Goal: Feedback & Contribution: Submit feedback/report problem

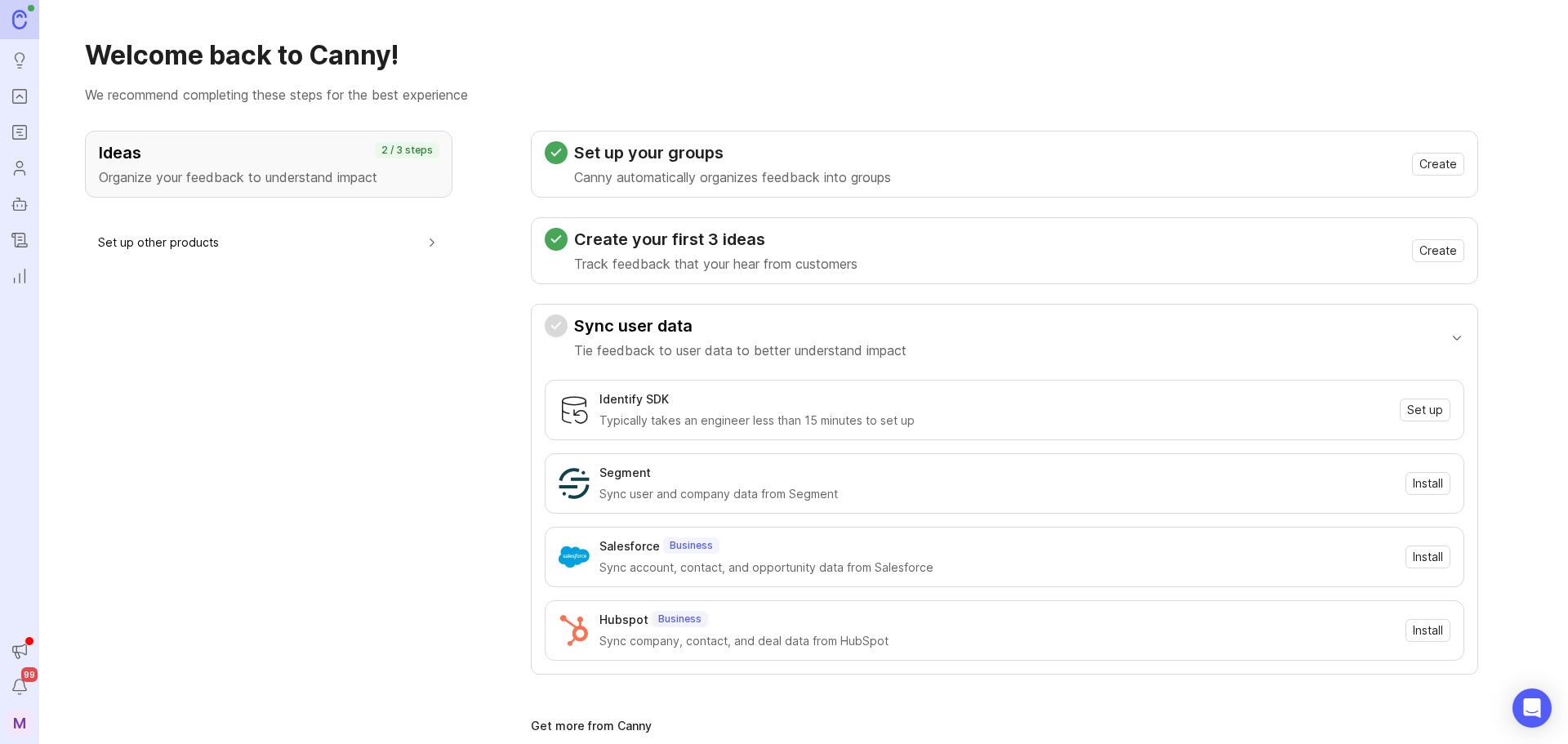
click at [17, 107] on link "Portal" at bounding box center [19, 96] width 29 height 29
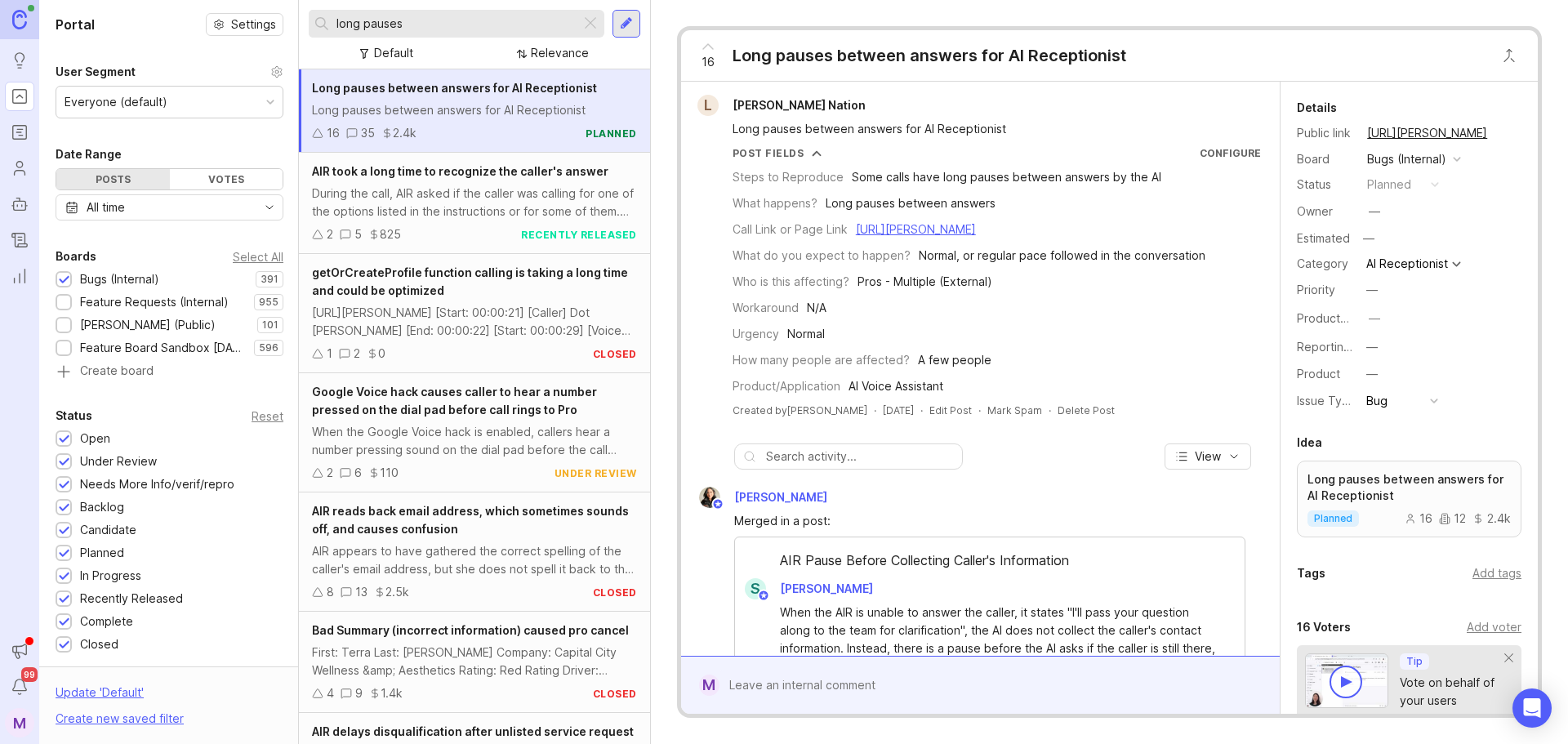
drag, startPoint x: 439, startPoint y: 25, endPoint x: 124, endPoint y: -10, distance: 316.9
click at [124, 0] on html "Ideas Portal Roadmaps Users Autopilot Changelog Reporting Announcements Notific…" at bounding box center [784, 372] width 1568 height 744
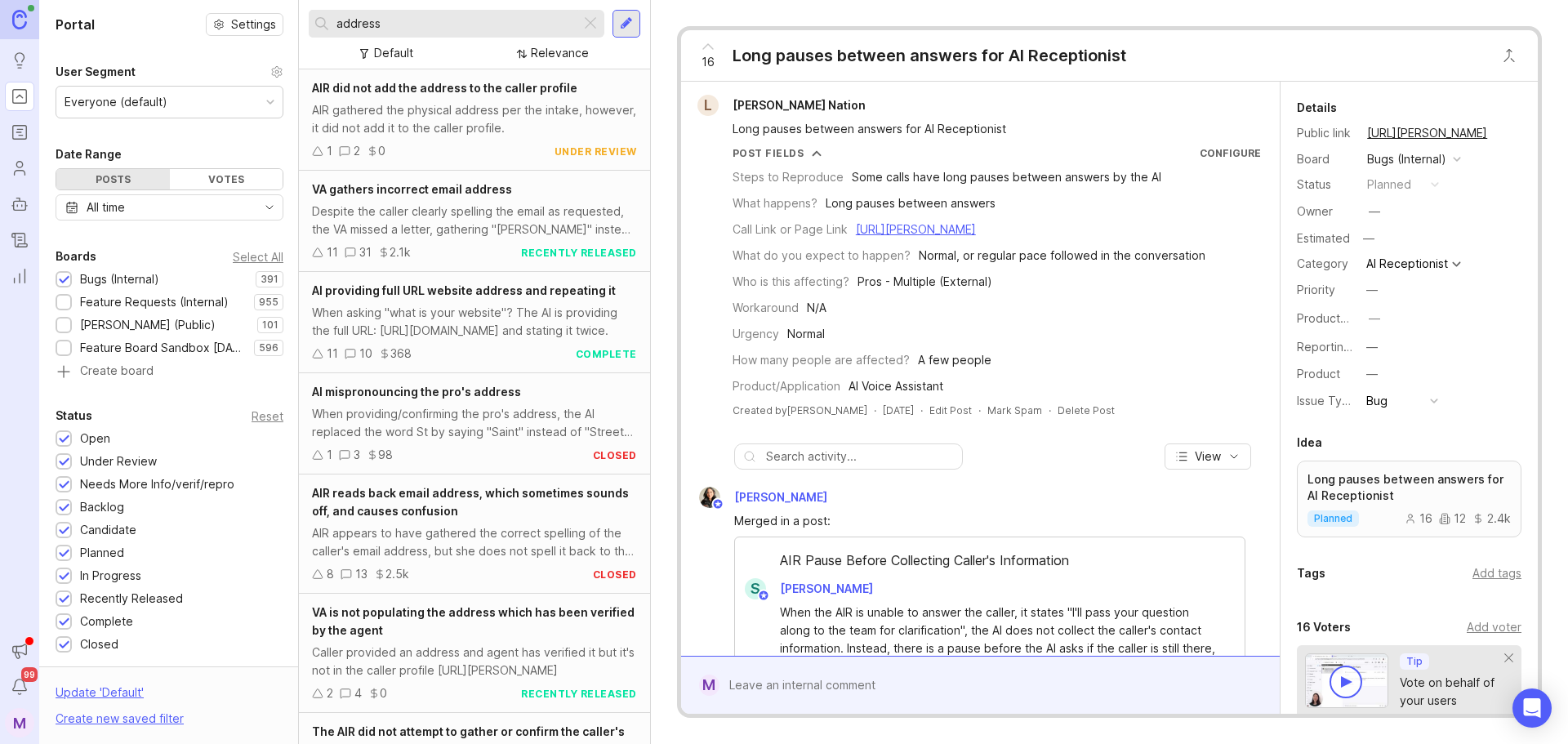
type input "address"
click at [567, 227] on div "Despite the caller clearly spelling the email as requested, the VA missed a let…" at bounding box center [475, 221] width 325 height 36
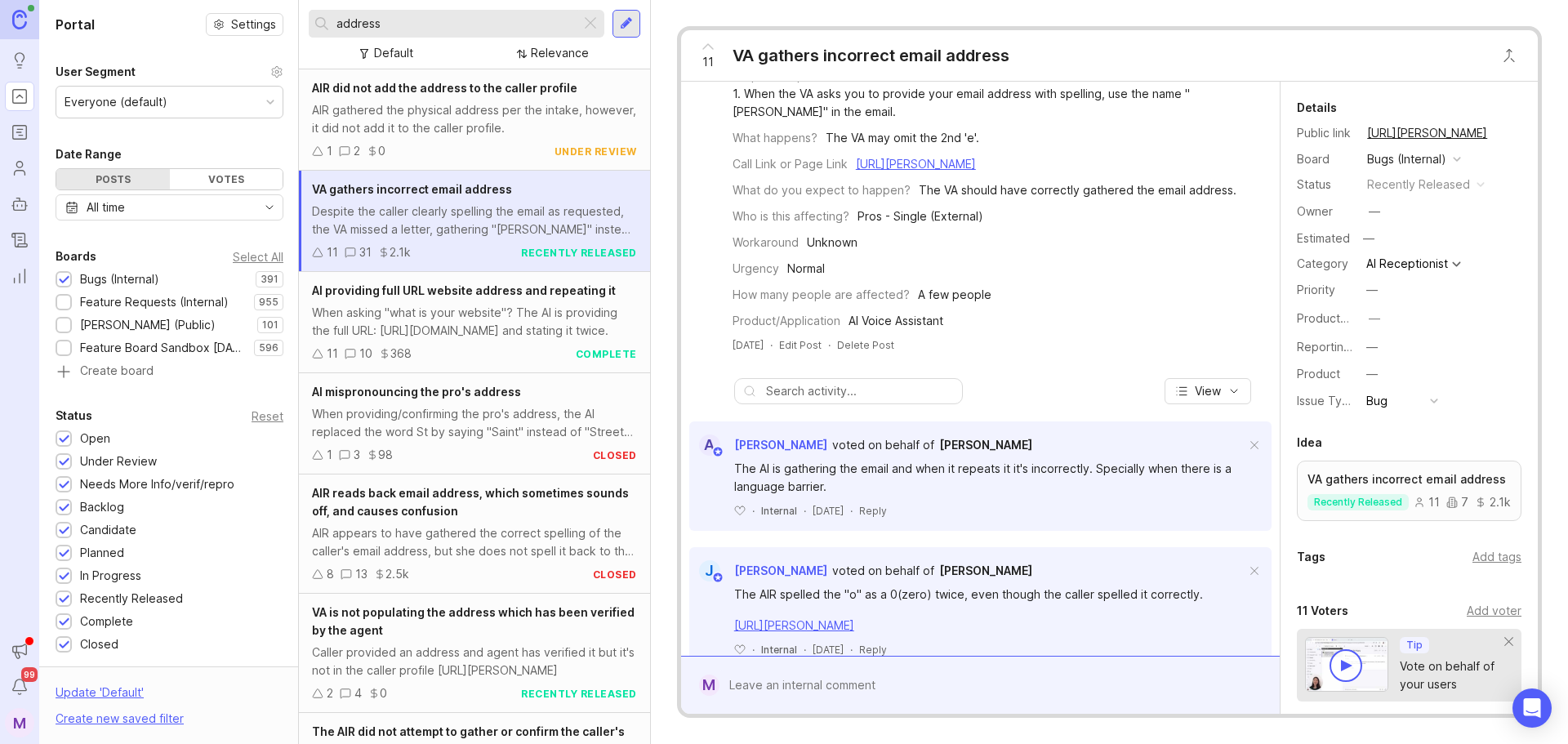
scroll to position [82, 0]
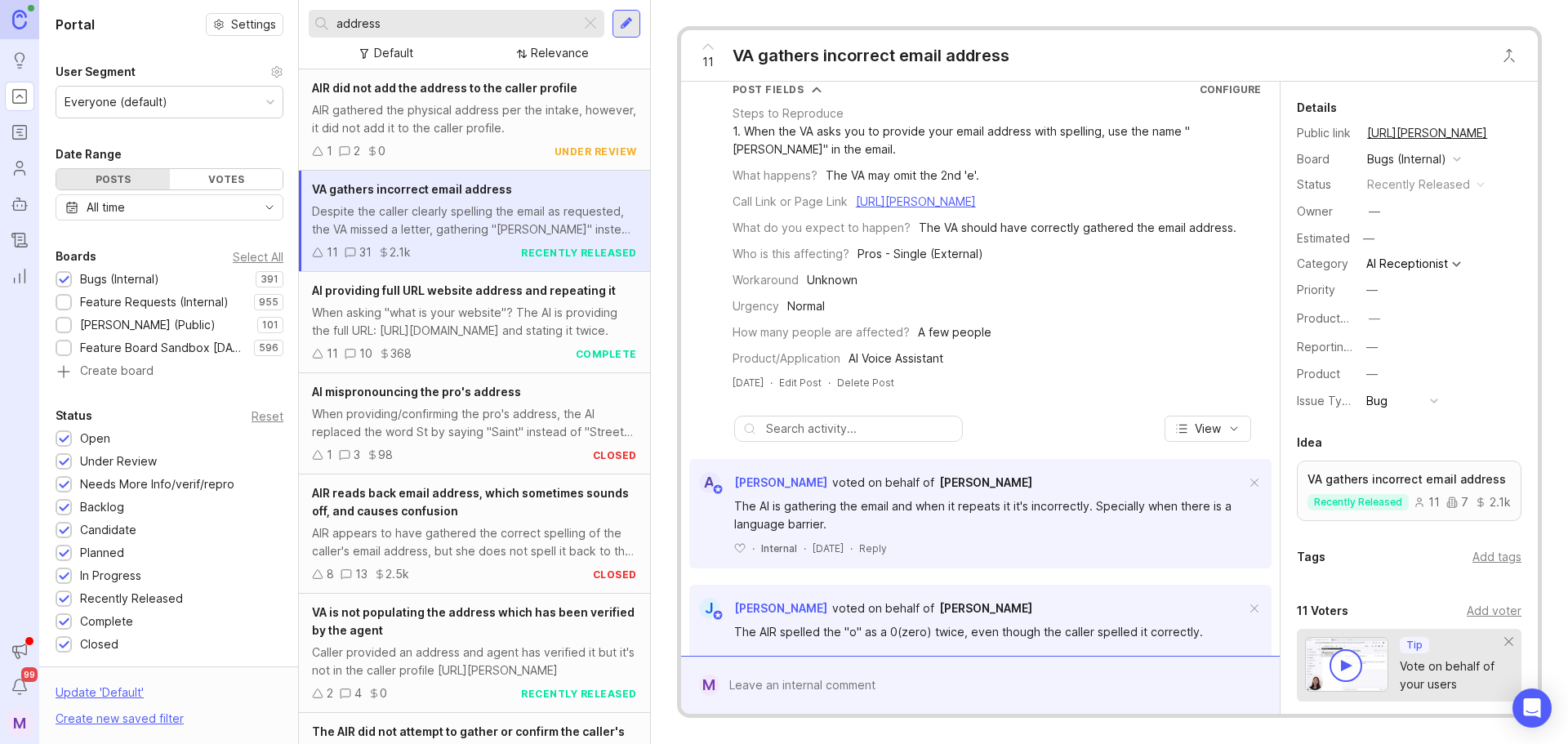
drag, startPoint x: 387, startPoint y: 26, endPoint x: 173, endPoint y: 12, distance: 214.5
click at [173, 12] on div "Portal Settings User Segment Everyone (default) Date Range Posts Votes All time…" at bounding box center [804, 372] width 1529 height 744
type input "in"
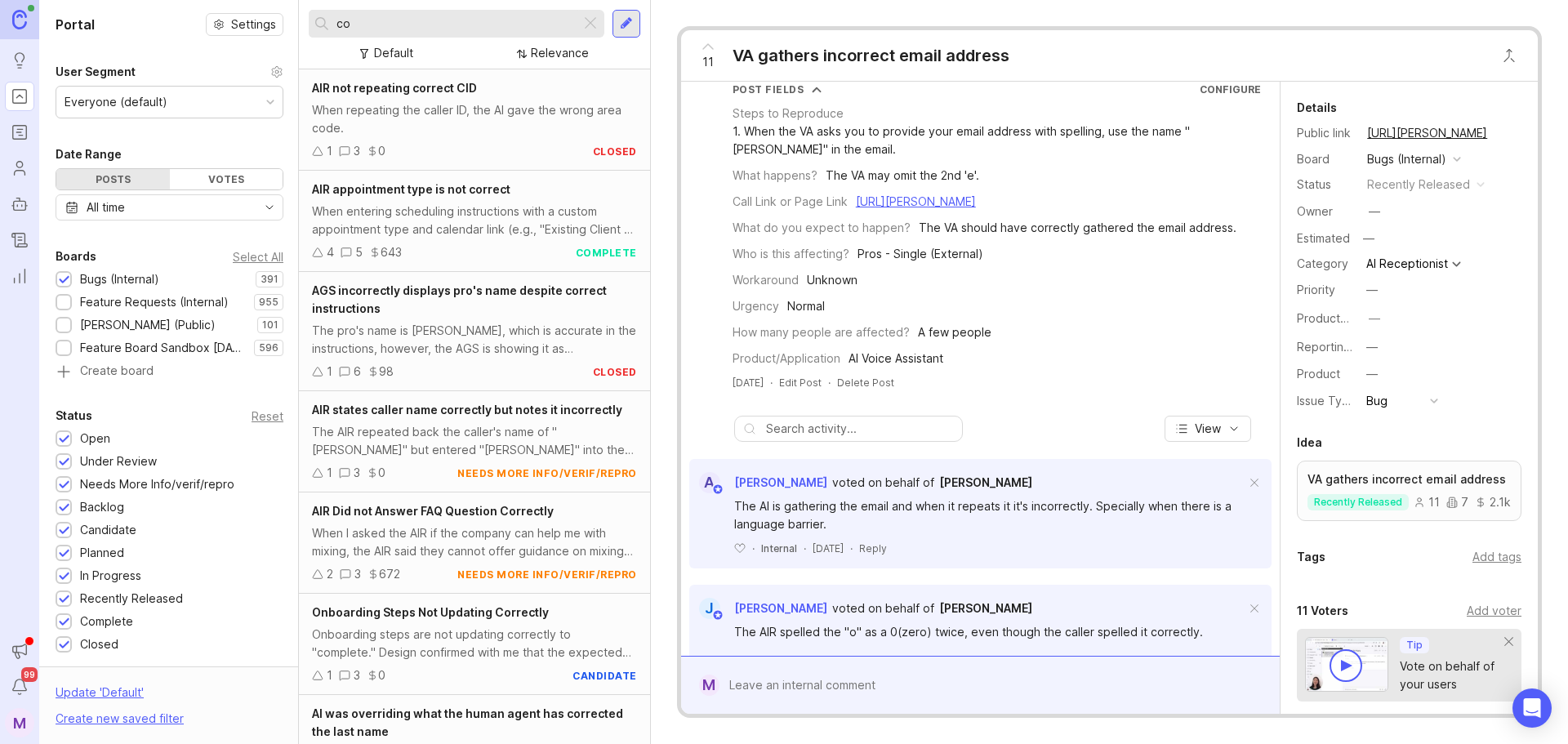
type input "c"
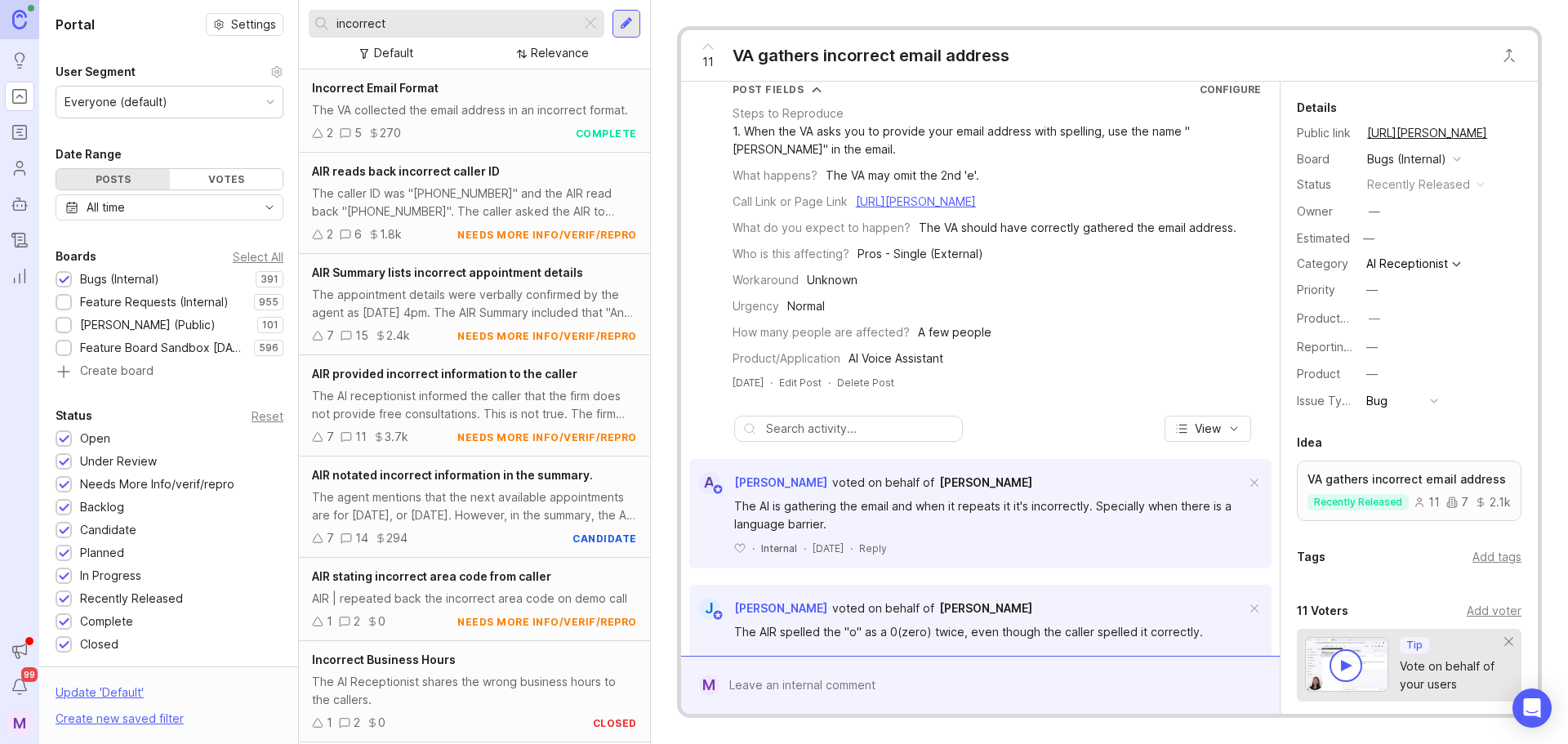
click at [469, 120] on div "The VA collected the email address in an incorrect format." at bounding box center [475, 109] width 325 height 18
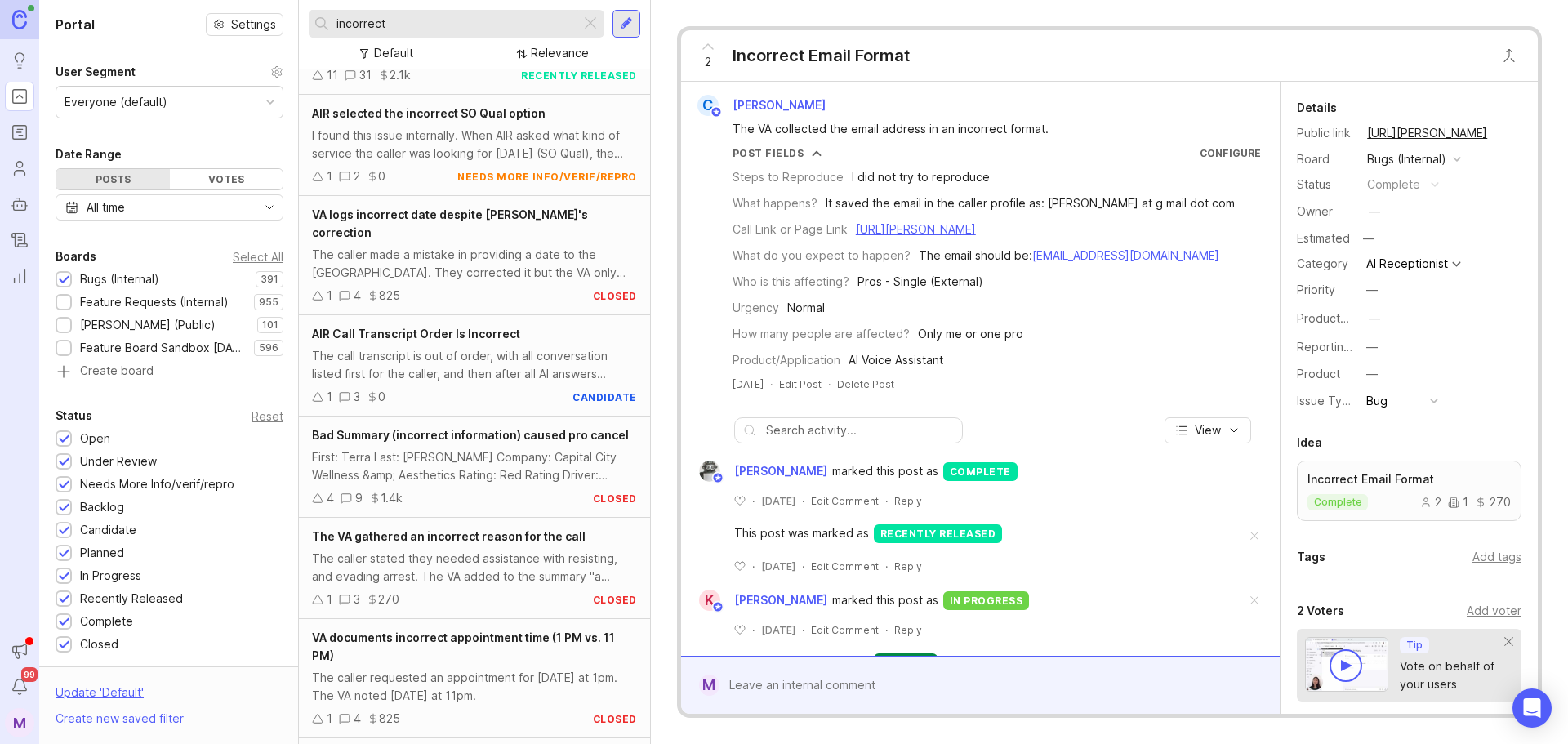
scroll to position [771, 0]
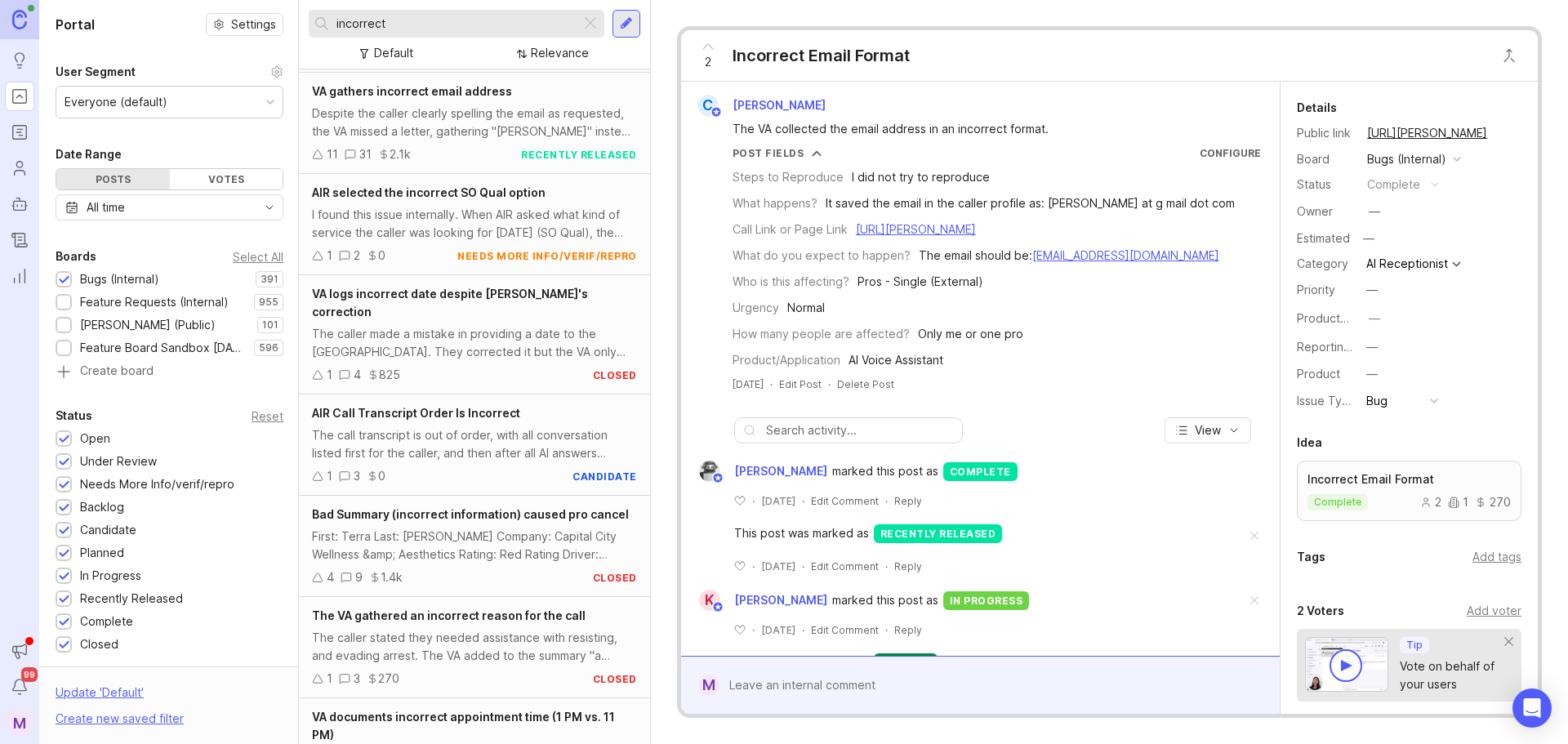
click at [620, 28] on div at bounding box center [627, 23] width 13 height 14
drag, startPoint x: 414, startPoint y: 21, endPoint x: 220, endPoint y: 39, distance: 194.8
click at [220, 39] on div "Portal Settings User Segment Everyone (default) Date Range Posts Votes All time…" at bounding box center [804, 372] width 1529 height 744
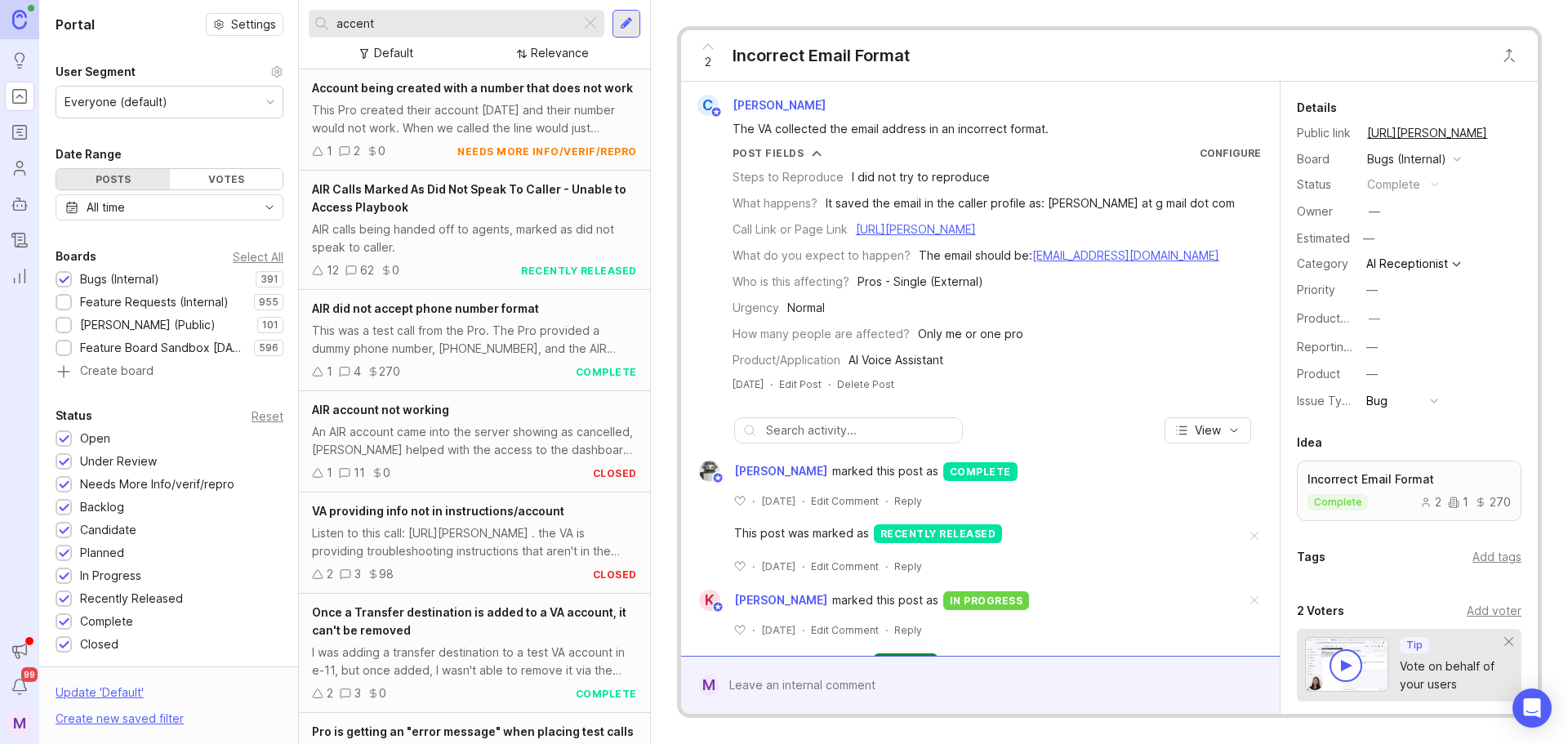
drag, startPoint x: 538, startPoint y: 9, endPoint x: 304, endPoint y: 8, distance: 234.0
click at [304, 8] on div "accent Default Relevance" at bounding box center [474, 35] width 351 height 69
click at [484, 16] on input "accent" at bounding box center [455, 23] width 237 height 18
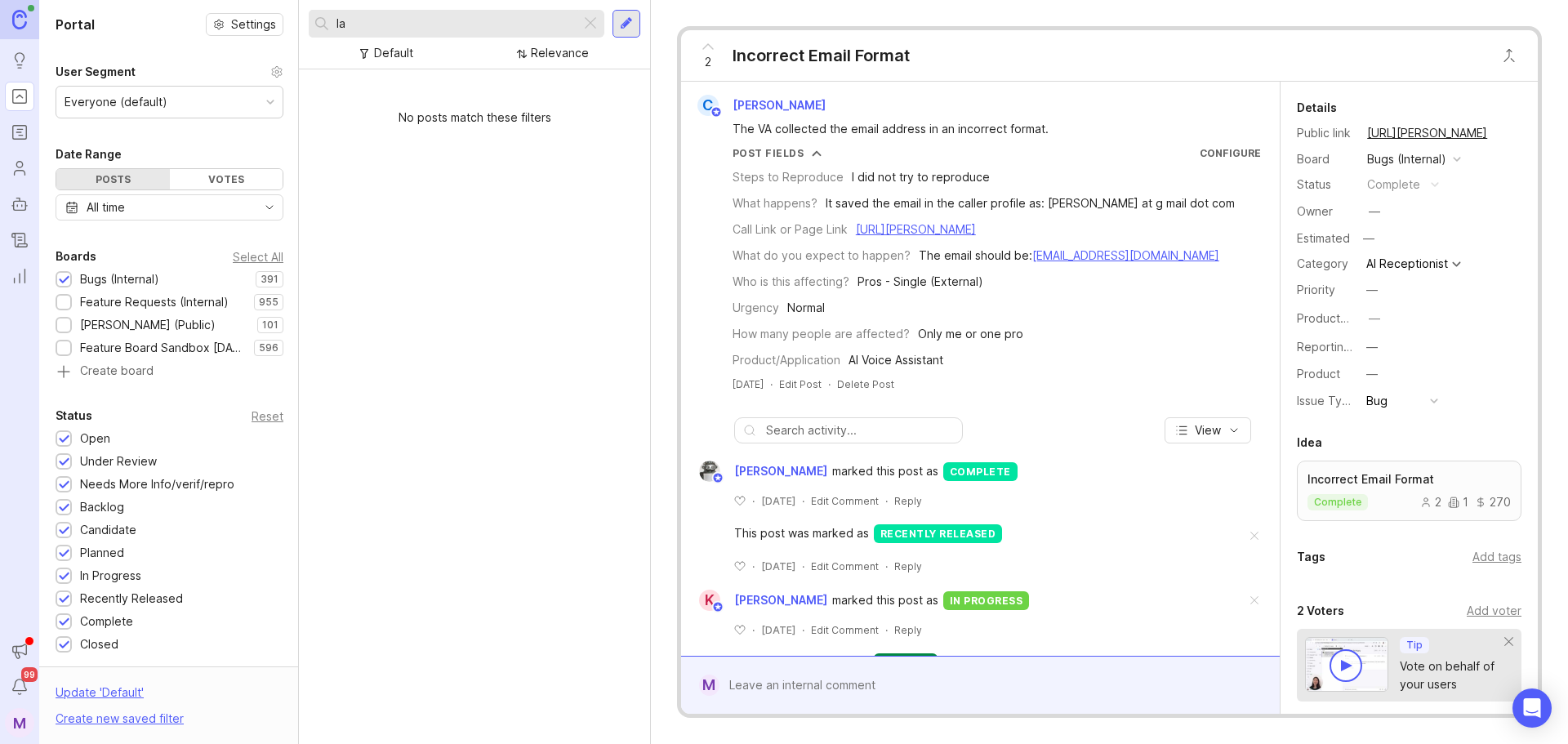
type input "l"
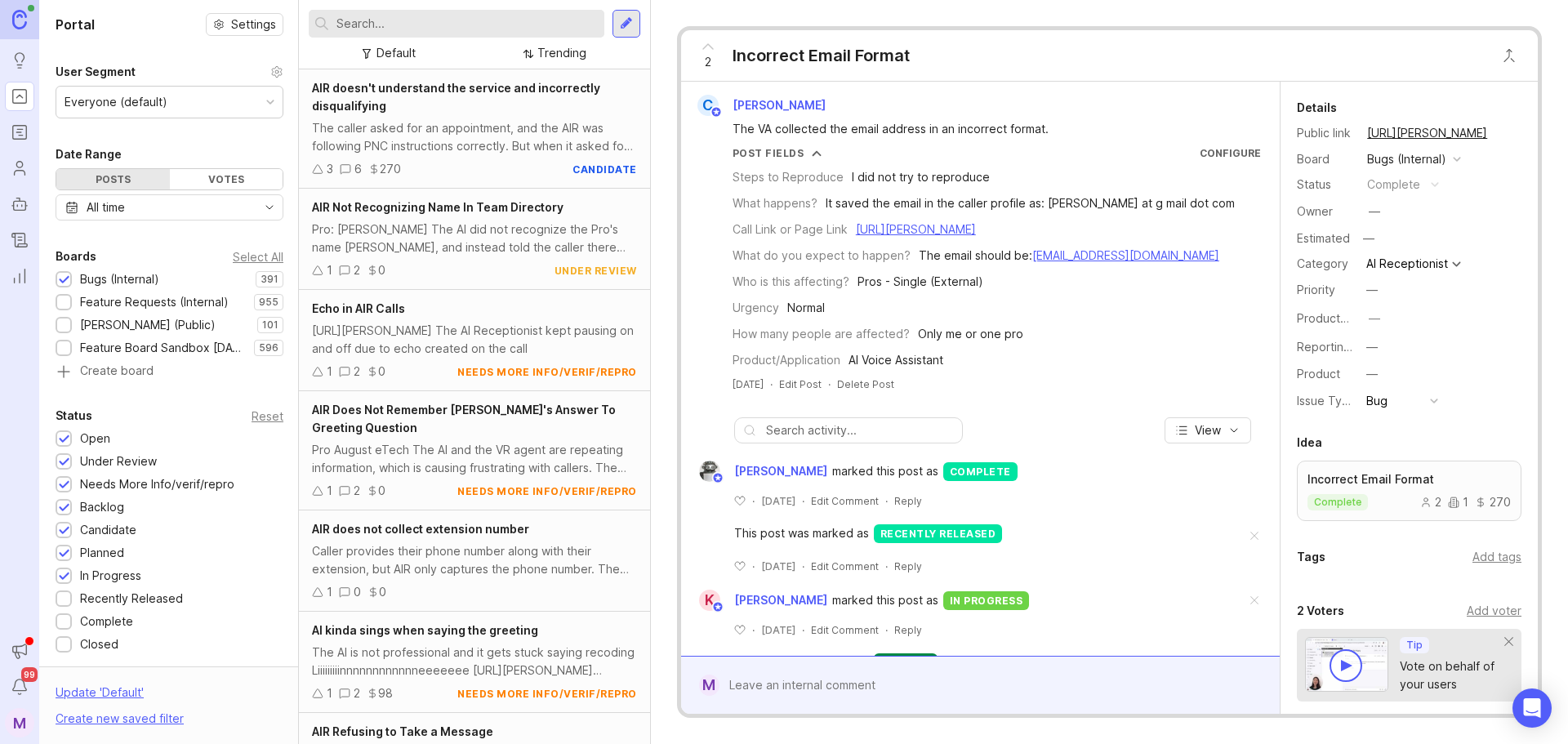
click at [454, 48] on div "Default Trending" at bounding box center [475, 53] width 332 height 22
click at [633, 19] on div at bounding box center [627, 23] width 13 height 14
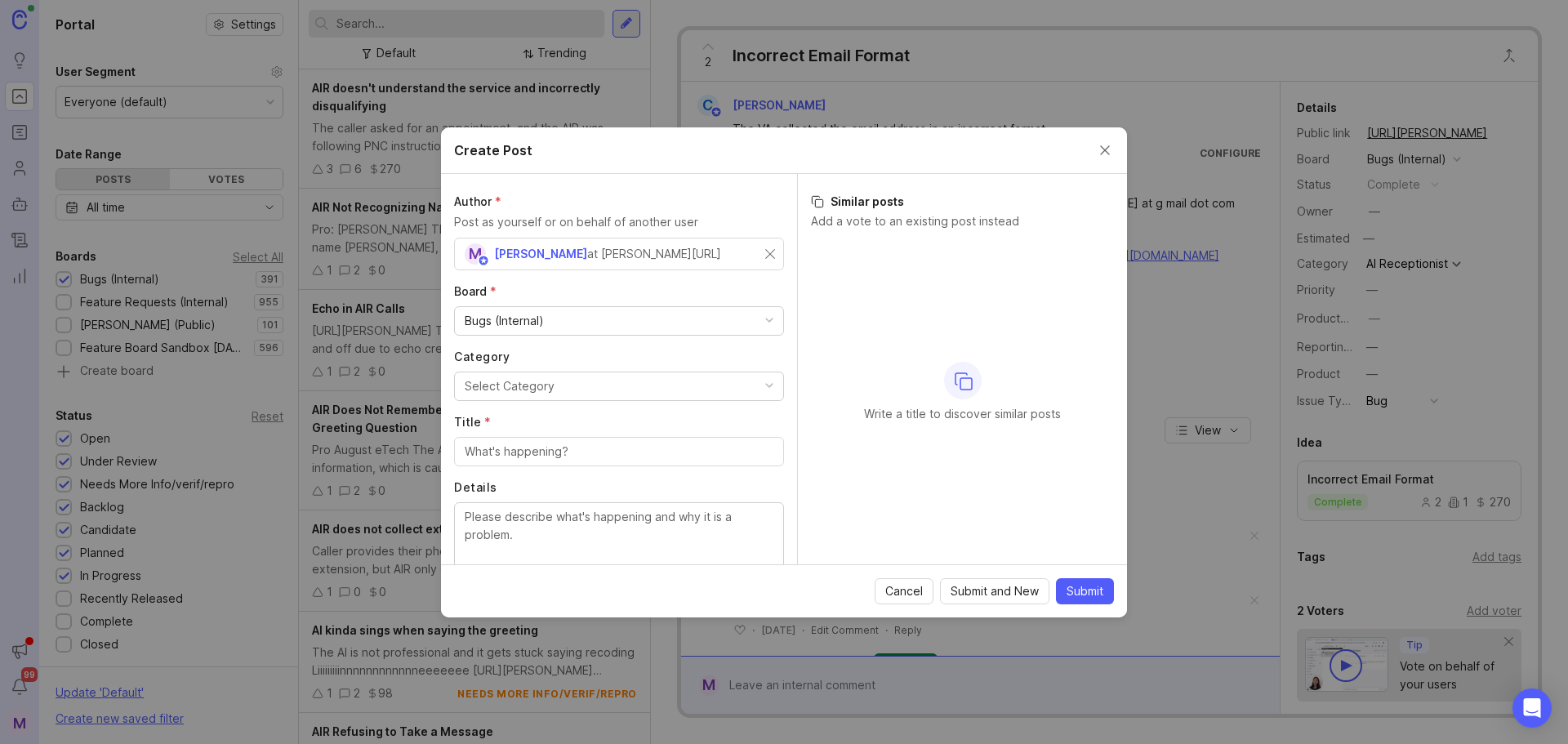
click at [537, 314] on div "Bugs (Internal)" at bounding box center [504, 321] width 79 height 18
click at [502, 285] on label "Board *" at bounding box center [619, 291] width 330 height 16
click at [515, 380] on div "Select Category" at bounding box center [509, 385] width 90 height 18
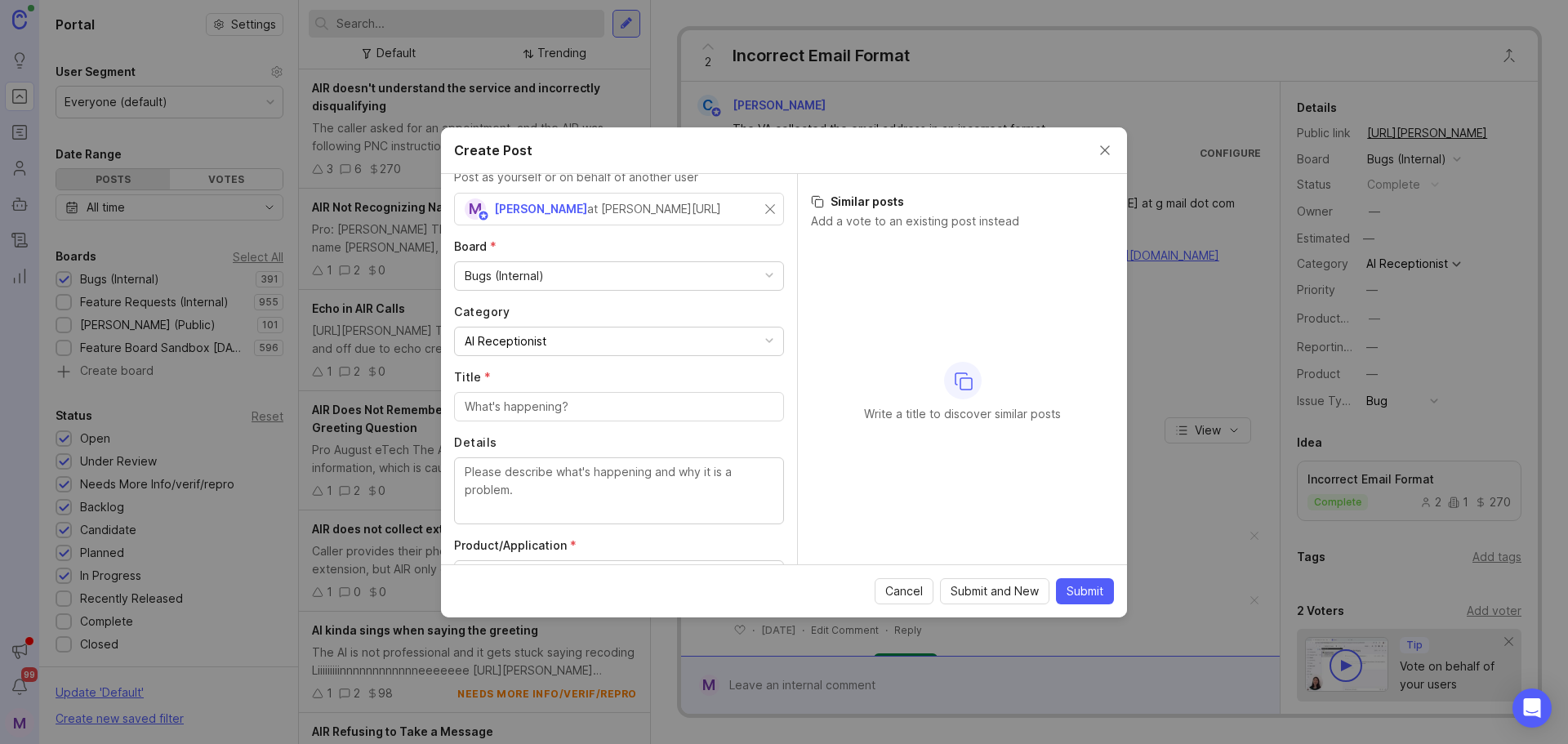
scroll to position [82, 0]
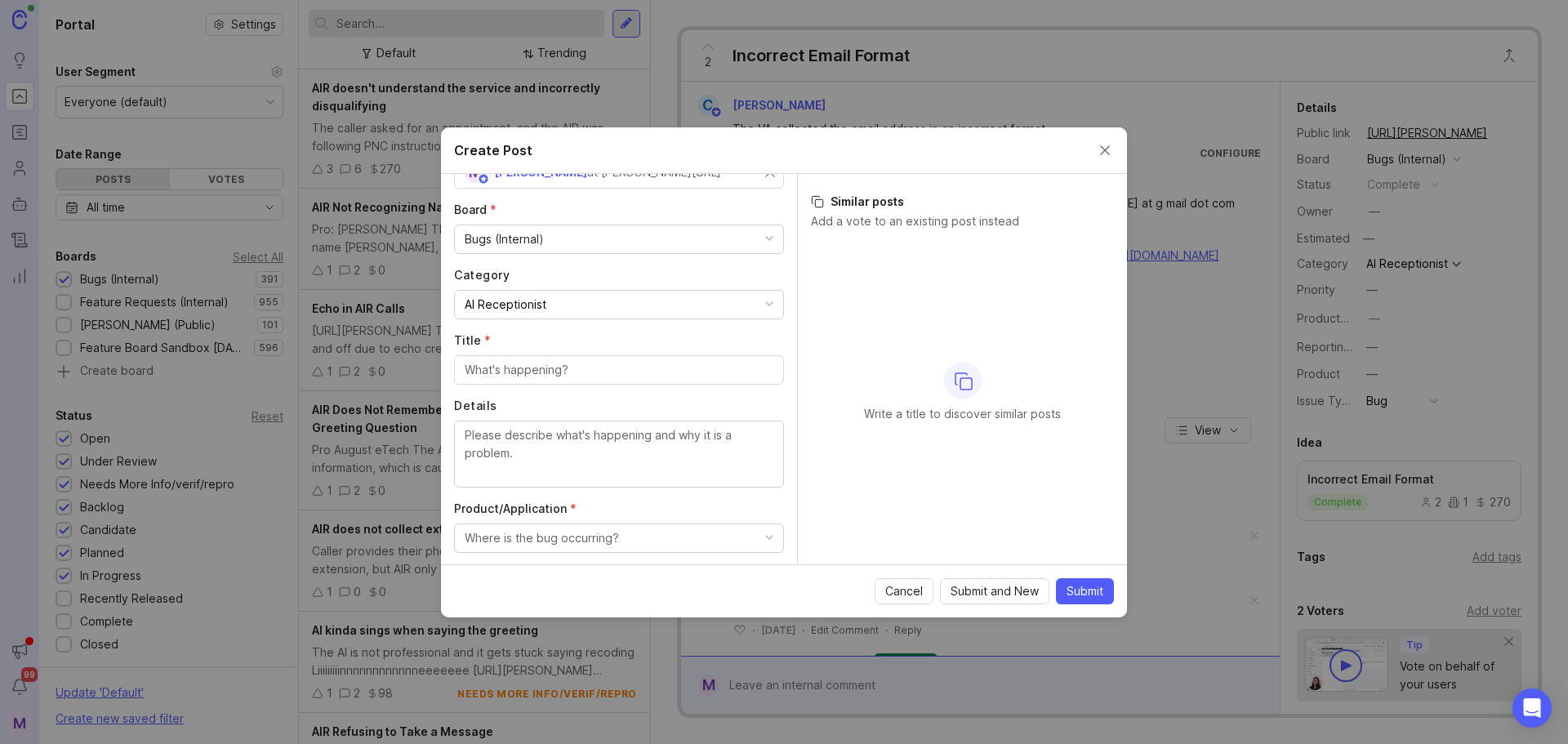
click at [515, 380] on div at bounding box center [619, 369] width 330 height 29
paste input "Difficulty Accurately Transcribing Ethnic Terms and Accented Speech"
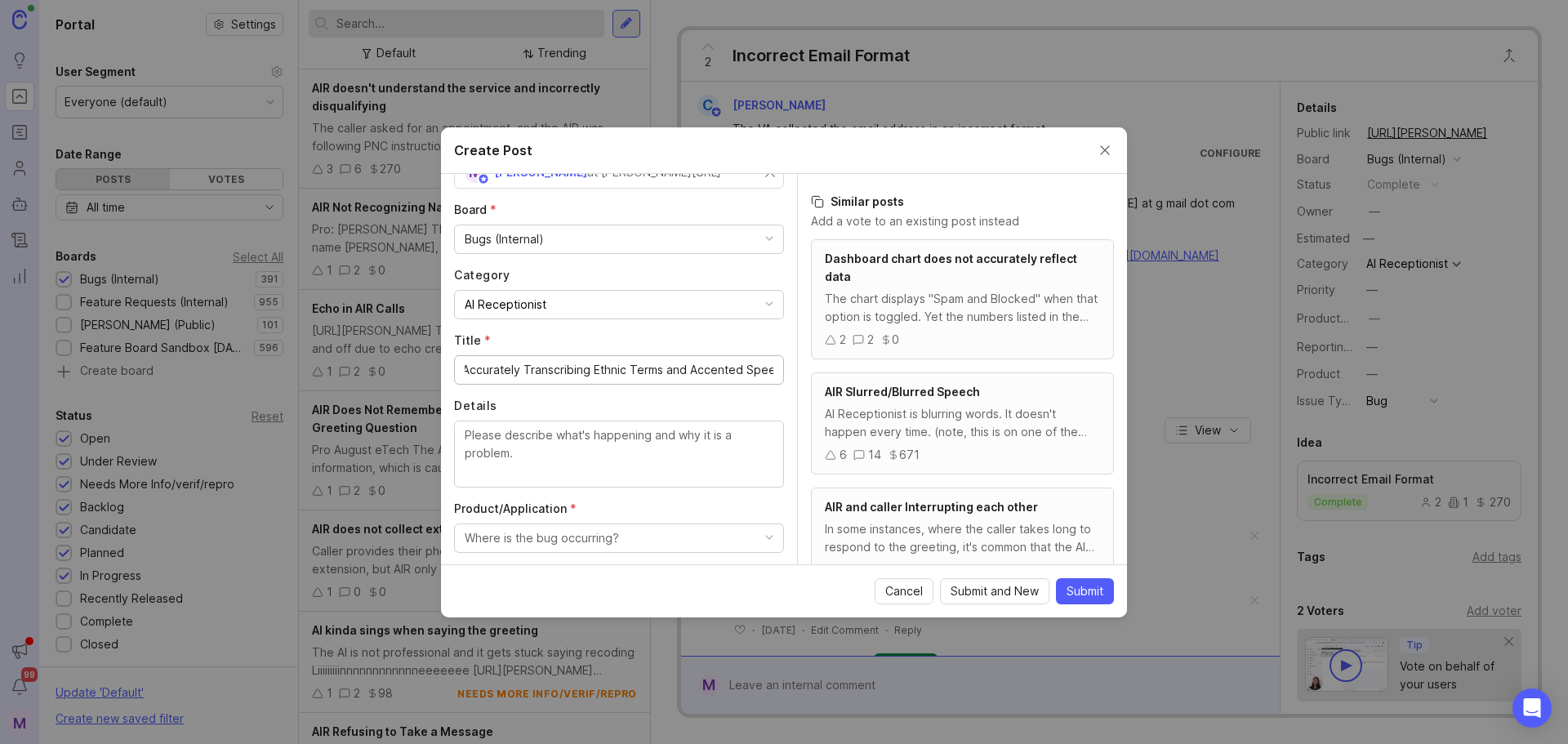
scroll to position [0, 78]
drag, startPoint x: 591, startPoint y: 372, endPoint x: 742, endPoint y: 377, distance: 151.1
click at [742, 377] on input "Difficulty Accurately Transcribing Ethnic Terms and Accented Speech" at bounding box center [619, 369] width 309 height 18
type input "Difficulty Accurately Transcribing Ethnic Terms and Accented Speech"
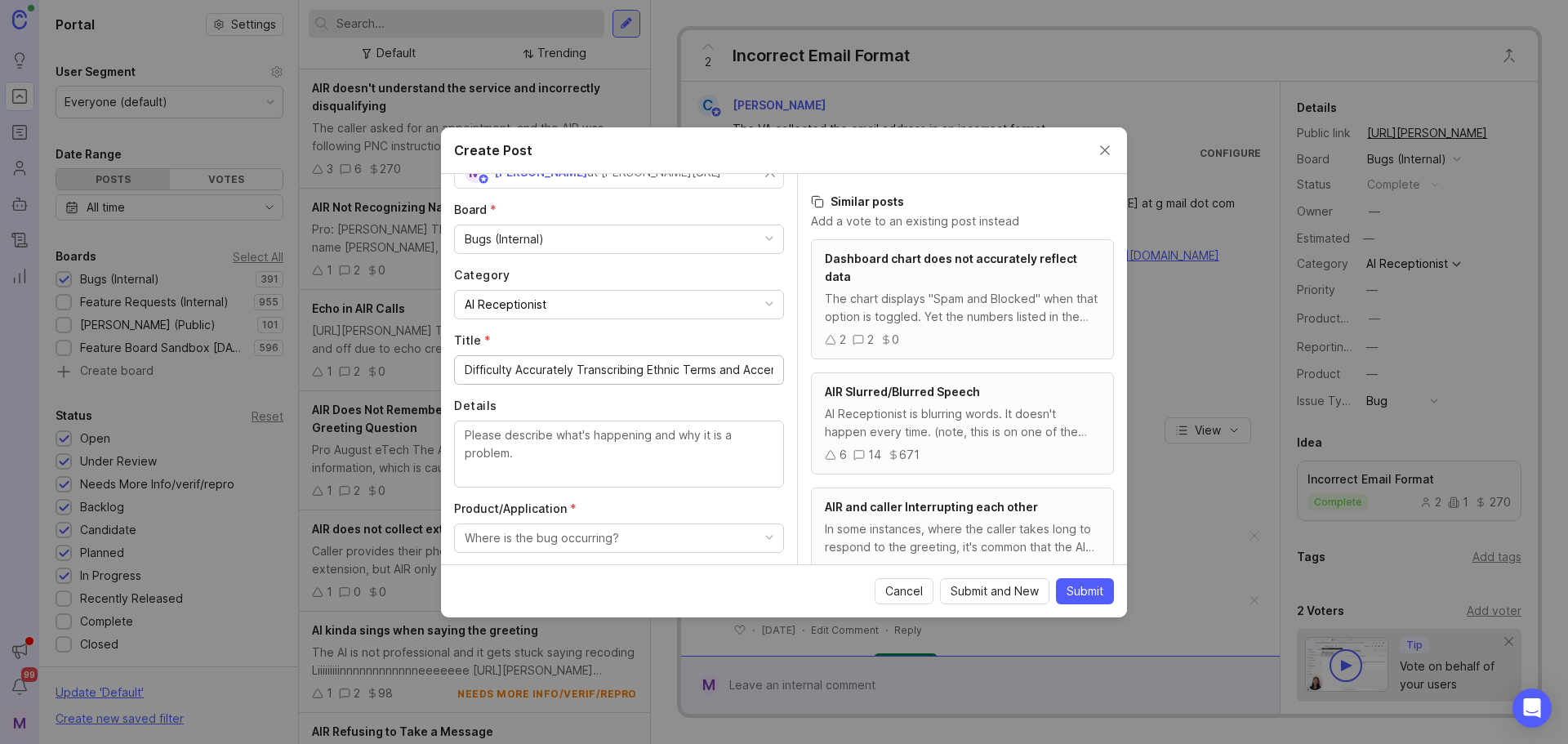
click at [658, 444] on textarea "Details" at bounding box center [619, 454] width 309 height 54
click at [500, 462] on textarea "Details" at bounding box center [619, 454] width 309 height 54
paste textarea "AIR sometimes struggles to correctly capture and spell words that come from eth…"
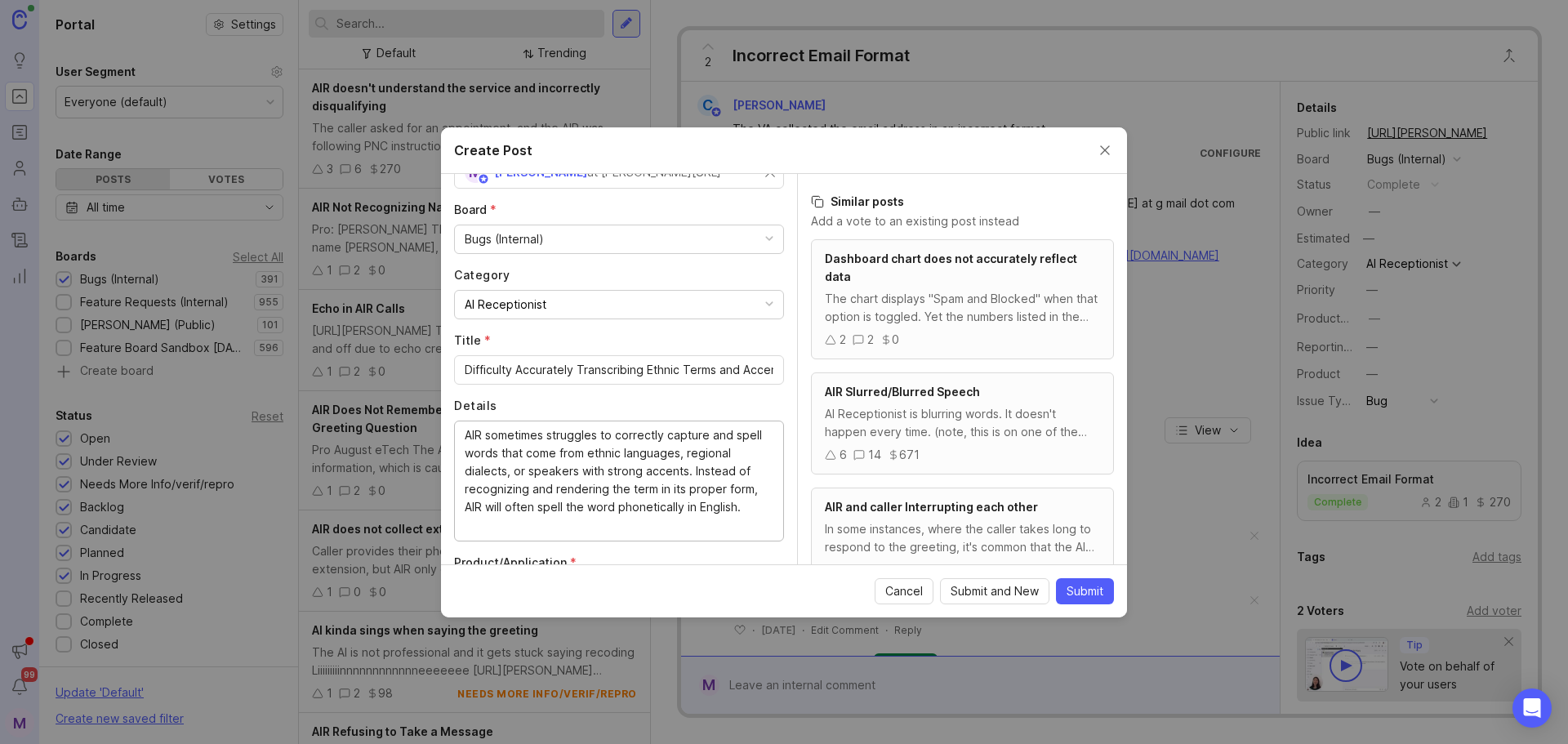
click at [513, 440] on textarea "AIR sometimes struggles to correctly capture and spell words that come from eth…" at bounding box center [619, 481] width 309 height 108
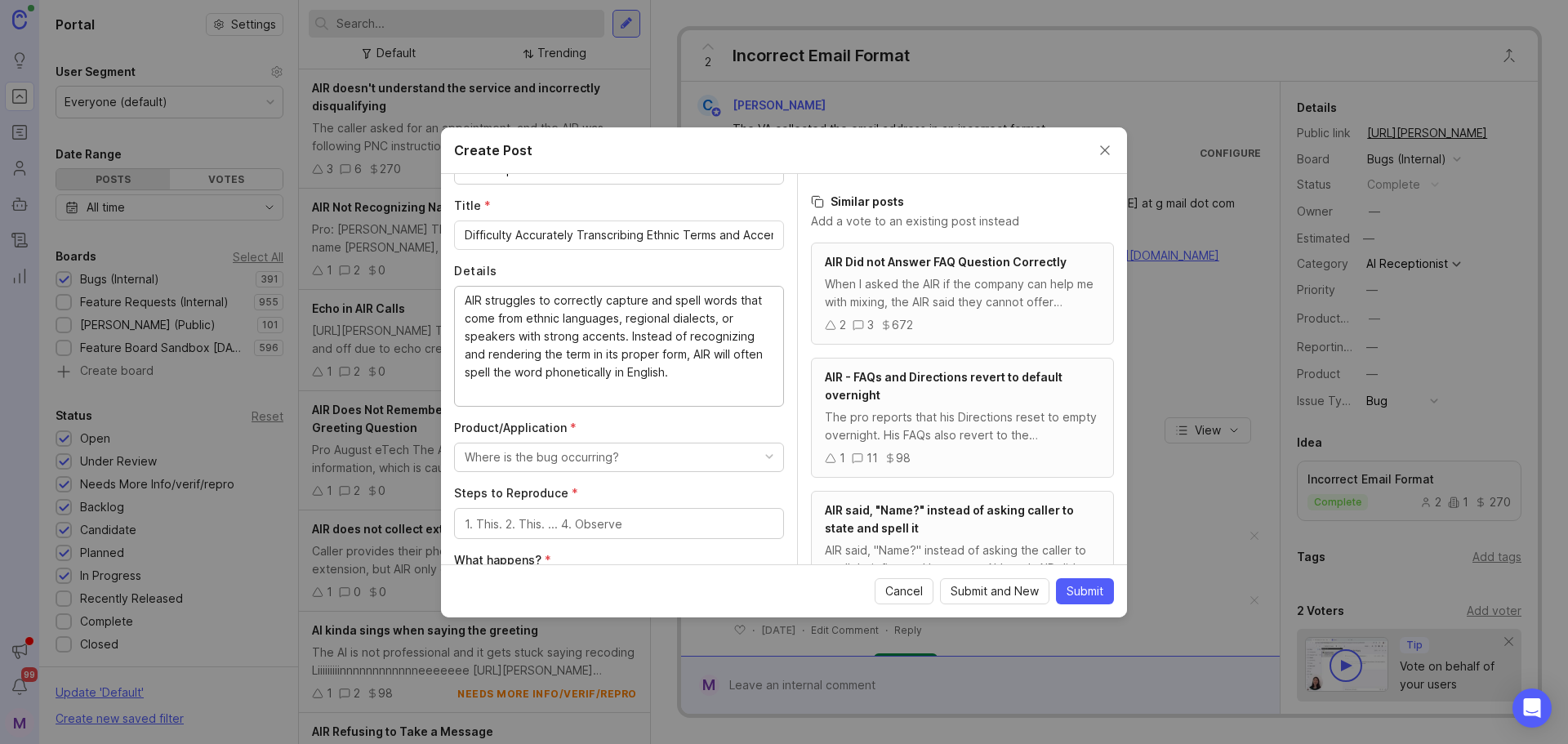
scroll to position [245, 0]
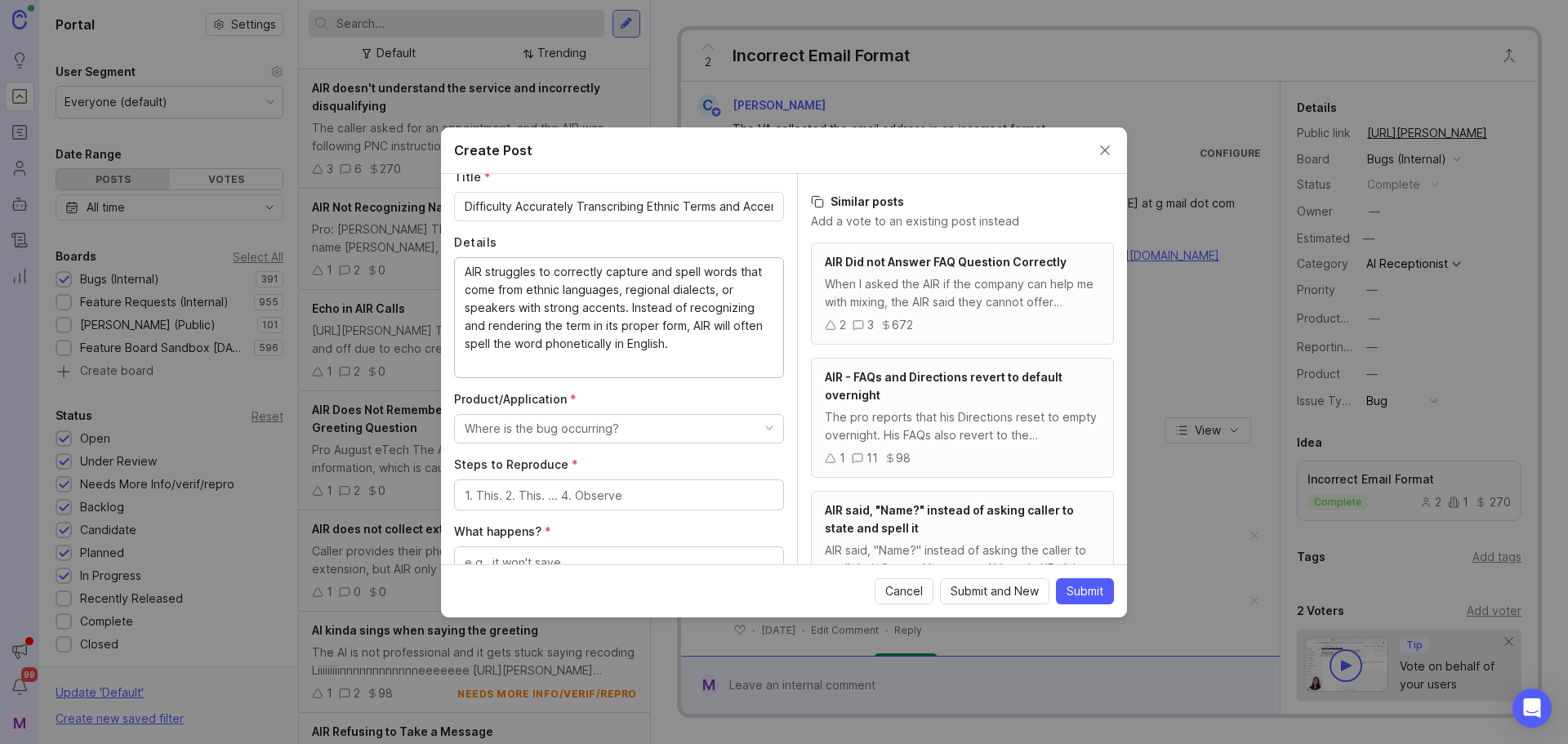
click at [706, 345] on textarea "AIR struggles to correctly capture and spell words that come from ethnic langua…" at bounding box center [619, 316] width 309 height 108
click at [714, 357] on textarea "AIR struggles to correctly capture and spell words that come from ethnic langua…" at bounding box center [619, 316] width 309 height 108
paste textarea "“Kukui” as “Cuckooey” and “[GEOGRAPHIC_DATA]” as “[GEOGRAPHIC_DATA].”"
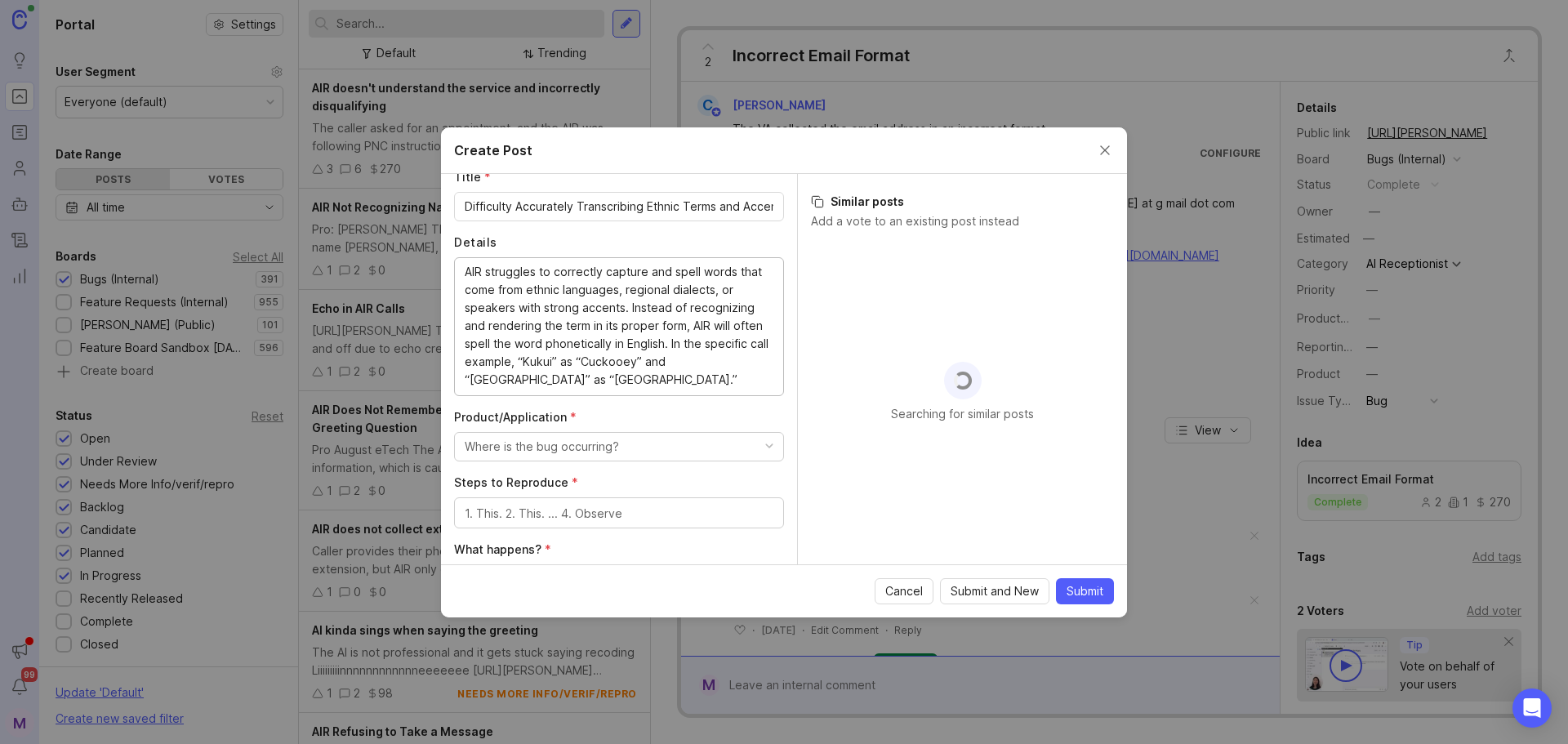
scroll to position [0, 0]
click at [584, 357] on textarea "AIR struggles to correctly capture and spell words that come from ethnic langua…" at bounding box center [619, 325] width 309 height 125
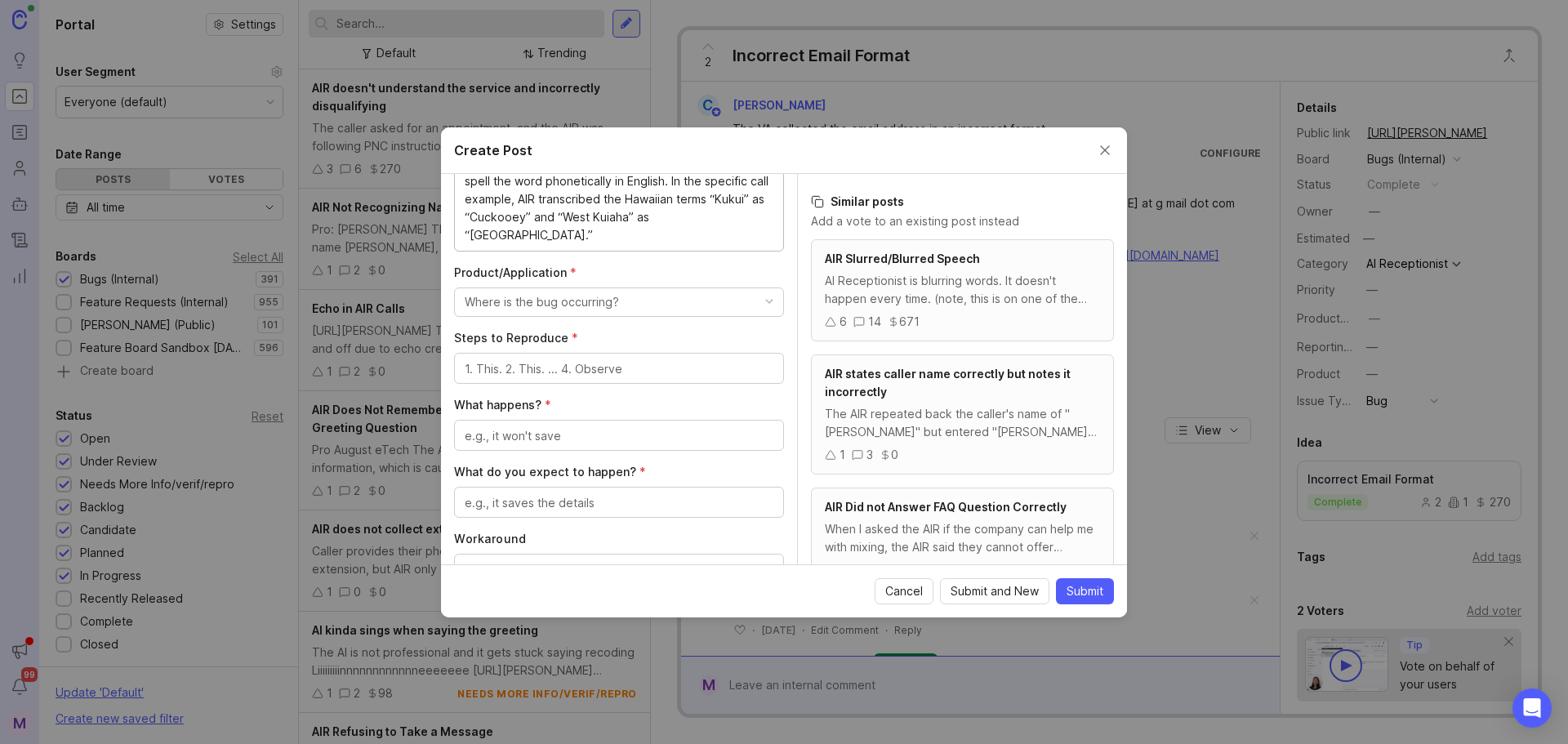
scroll to position [408, 0]
type textarea "AIR struggles to correctly capture and spell words that come from ethnic langua…"
click at [612, 300] on div "Where is the bug occurring?" at bounding box center [541, 300] width 154 height 18
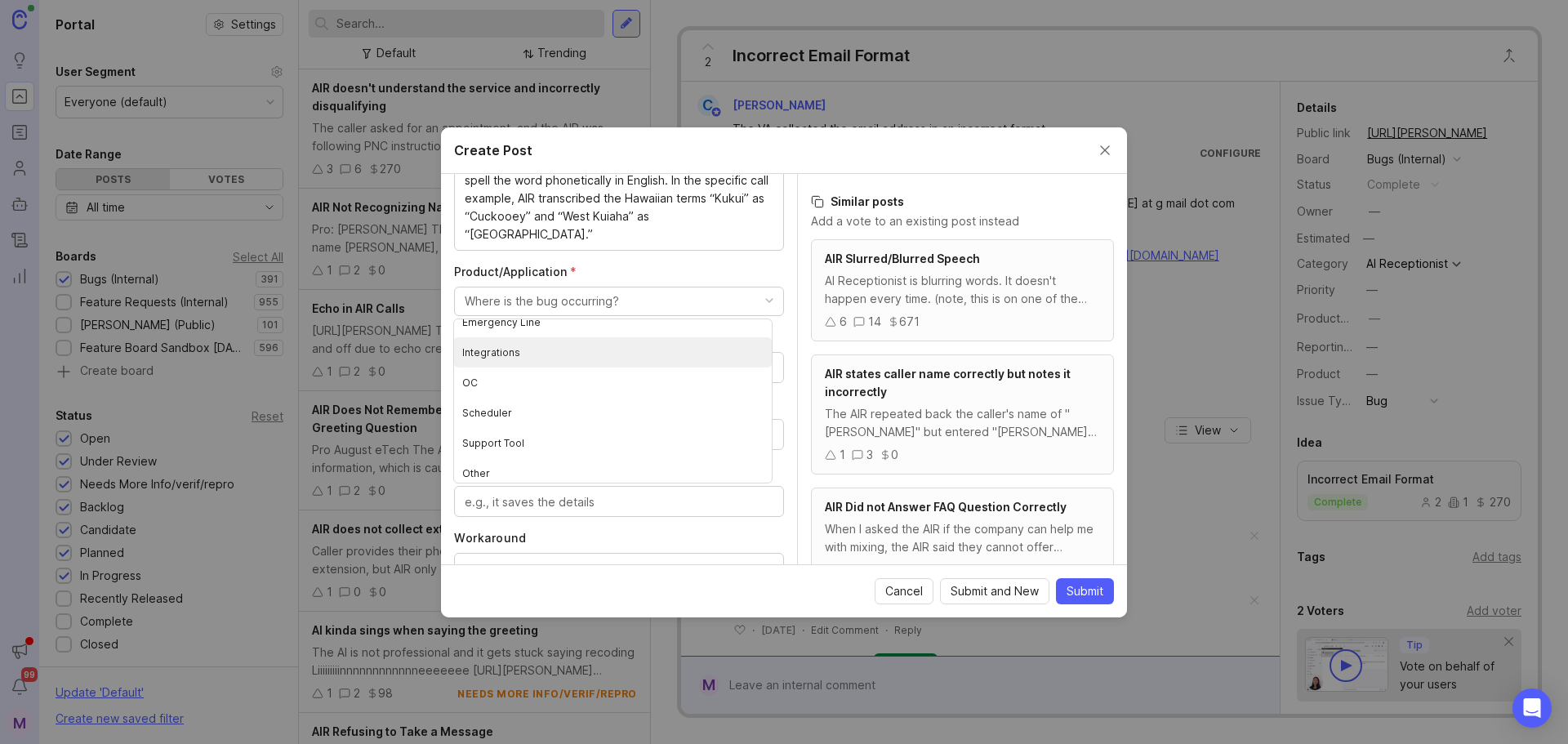
scroll to position [199, 0]
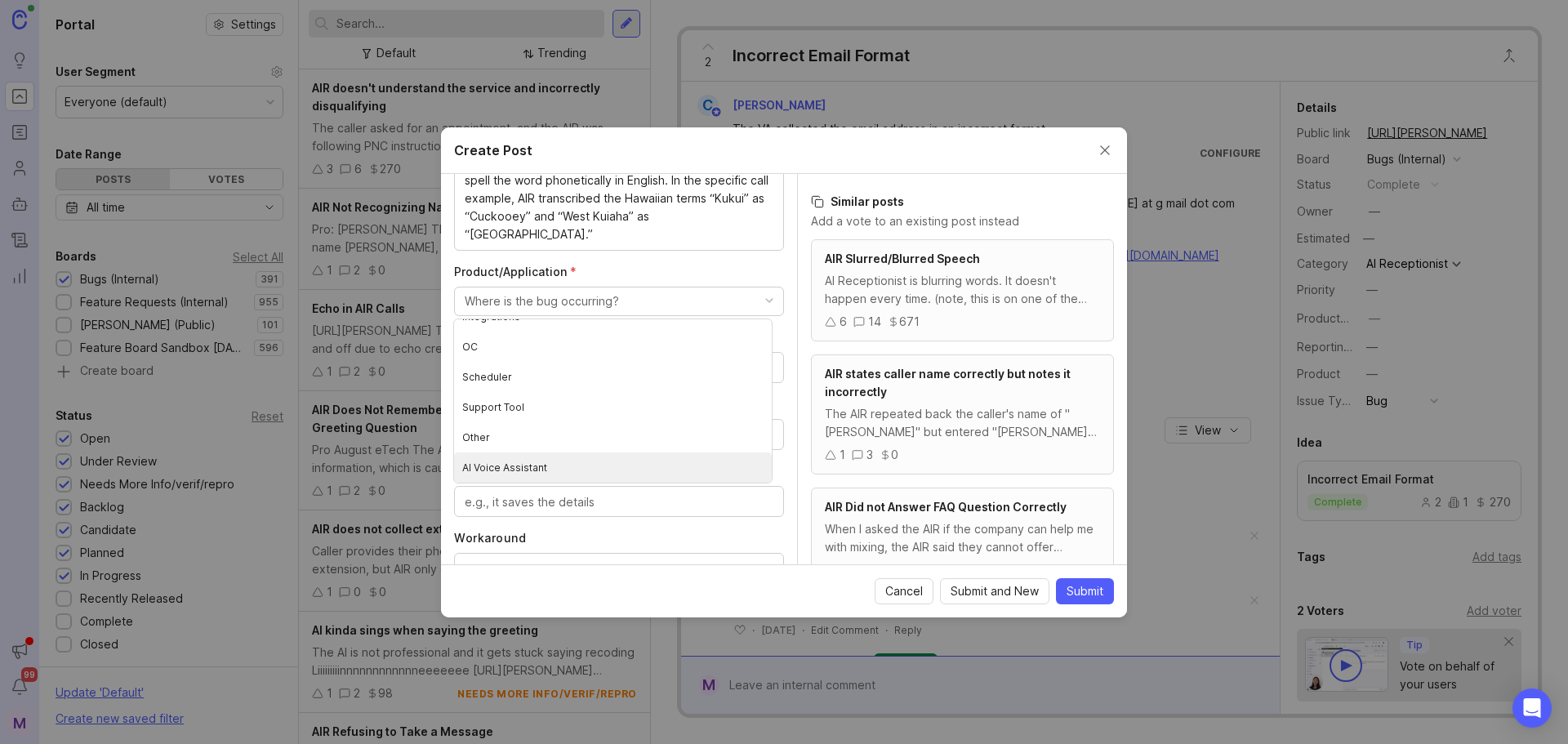
click at [578, 466] on Assistant "AI Voice Assistant" at bounding box center [613, 468] width 317 height 30
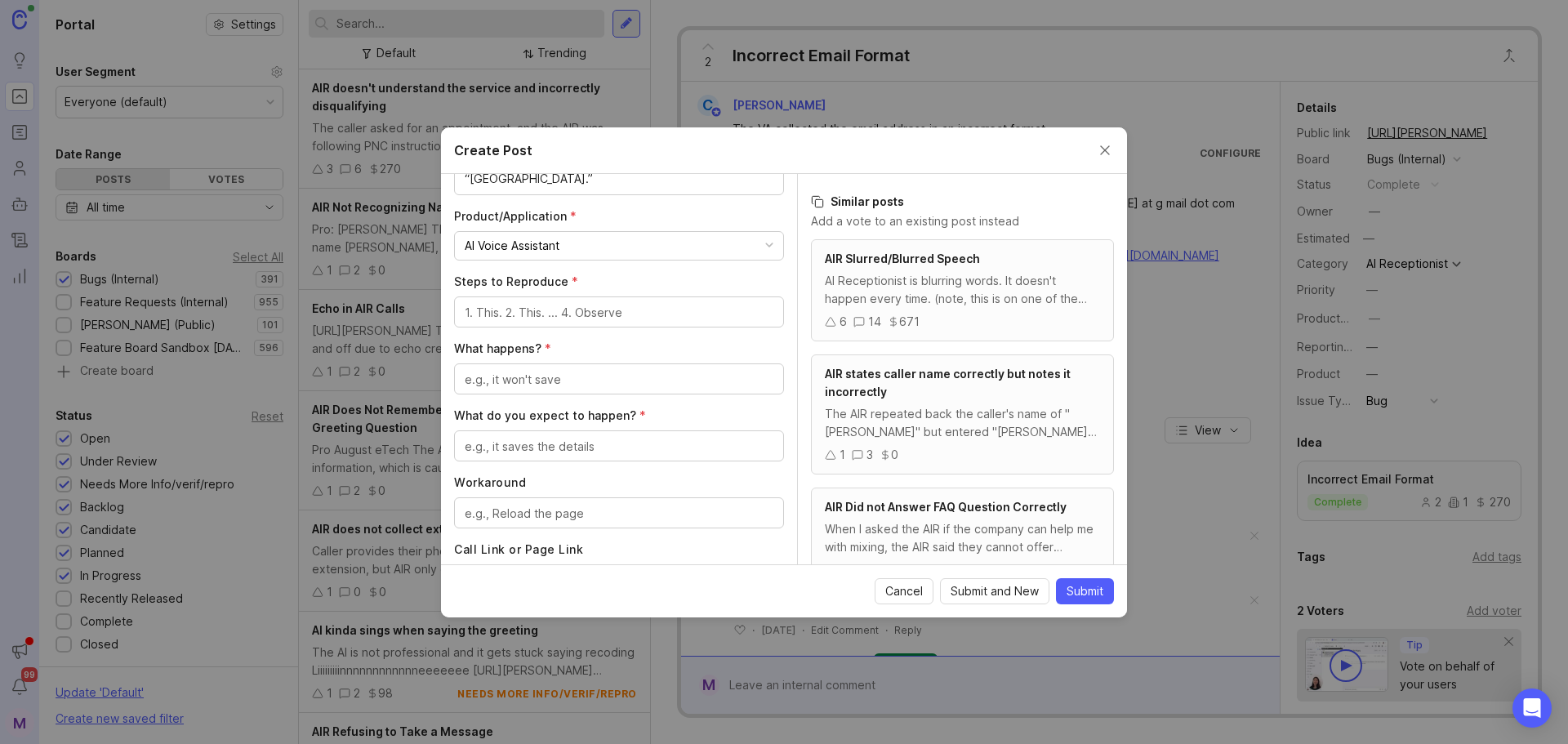
scroll to position [490, 0]
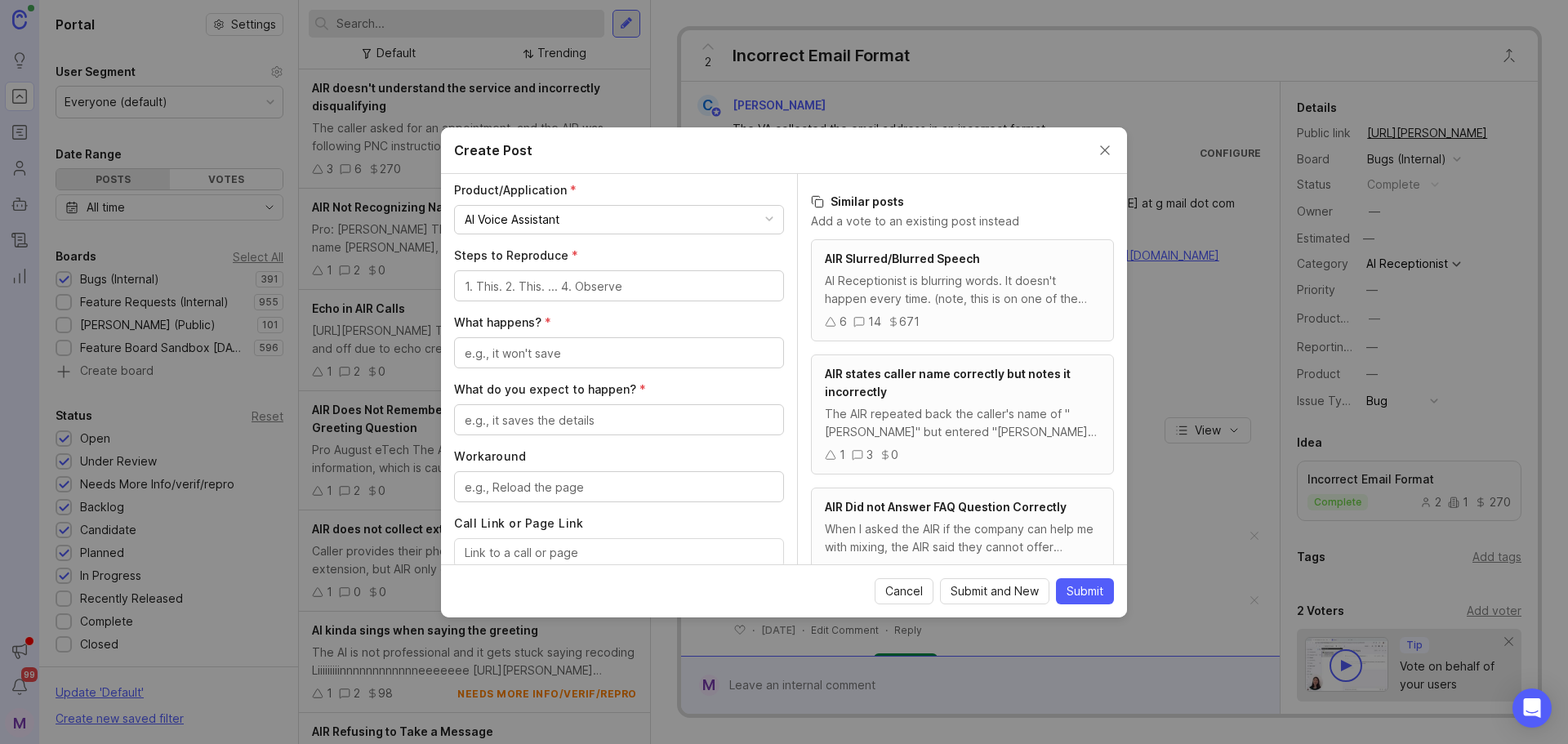
click at [624, 227] on button "AI Voice Assistant" at bounding box center [619, 220] width 330 height 29
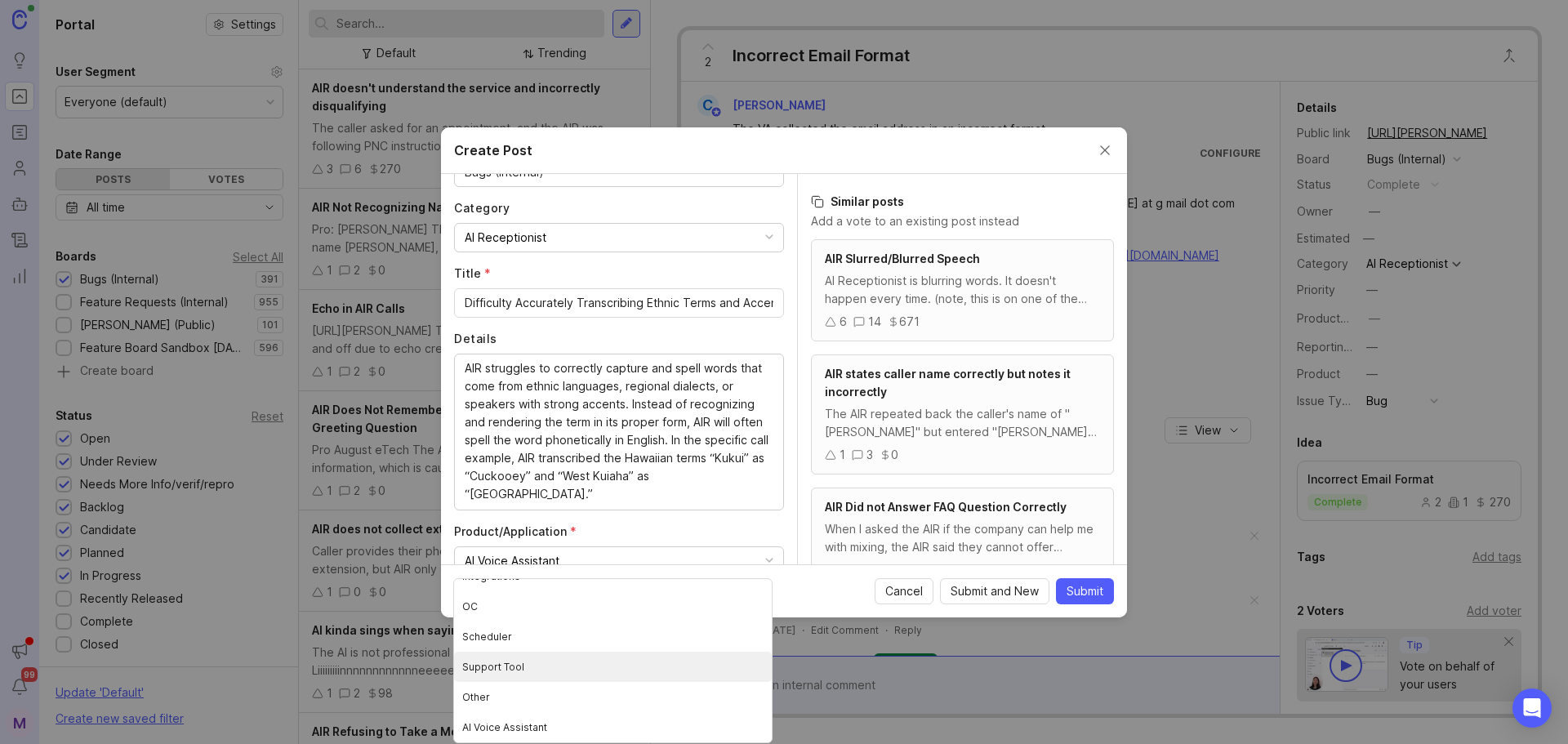
click at [763, 338] on label "Details" at bounding box center [619, 338] width 330 height 16
click at [763, 359] on textarea "AIR struggles to correctly capture and spell words that come from ethnic langua…" at bounding box center [619, 431] width 309 height 144
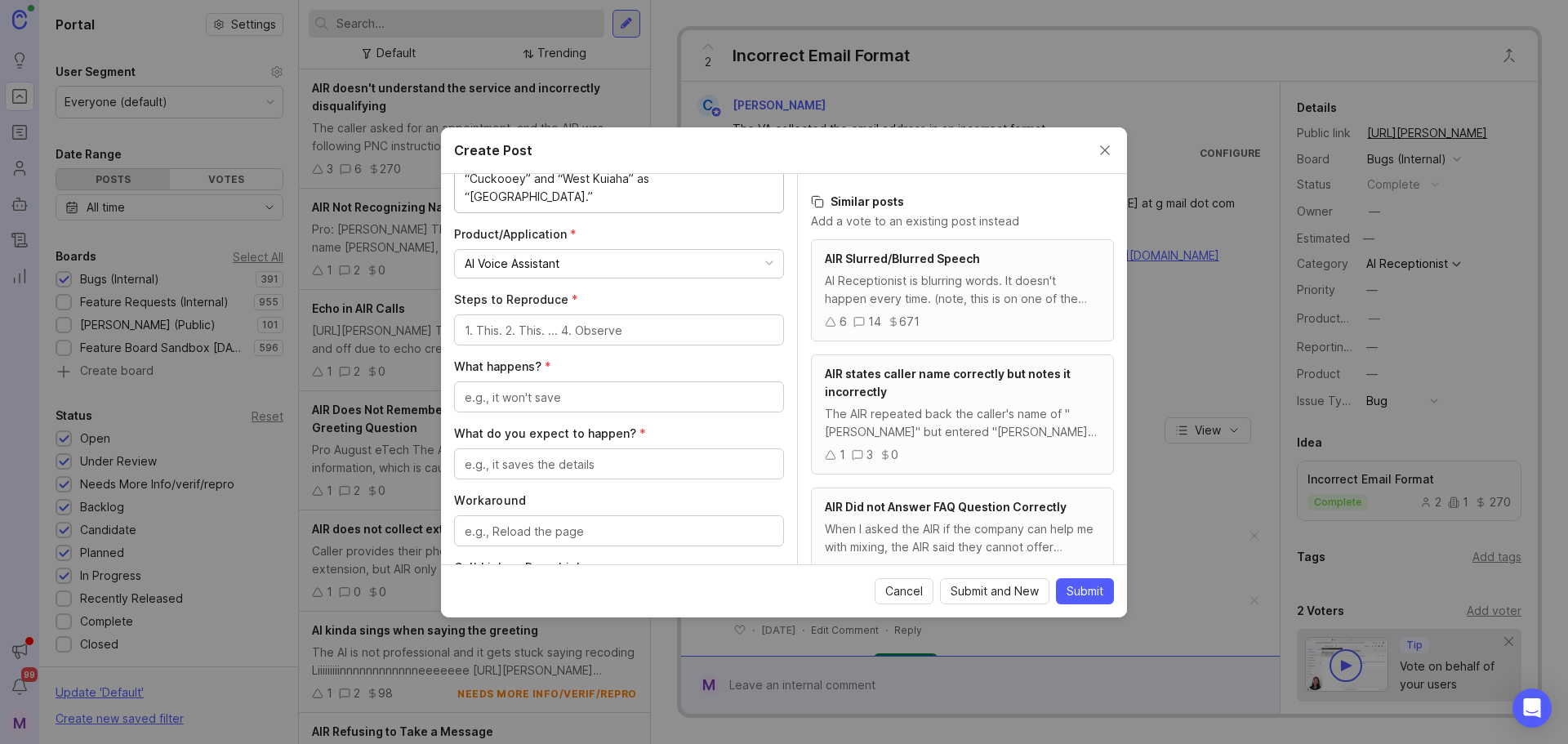
scroll to position [486, 0]
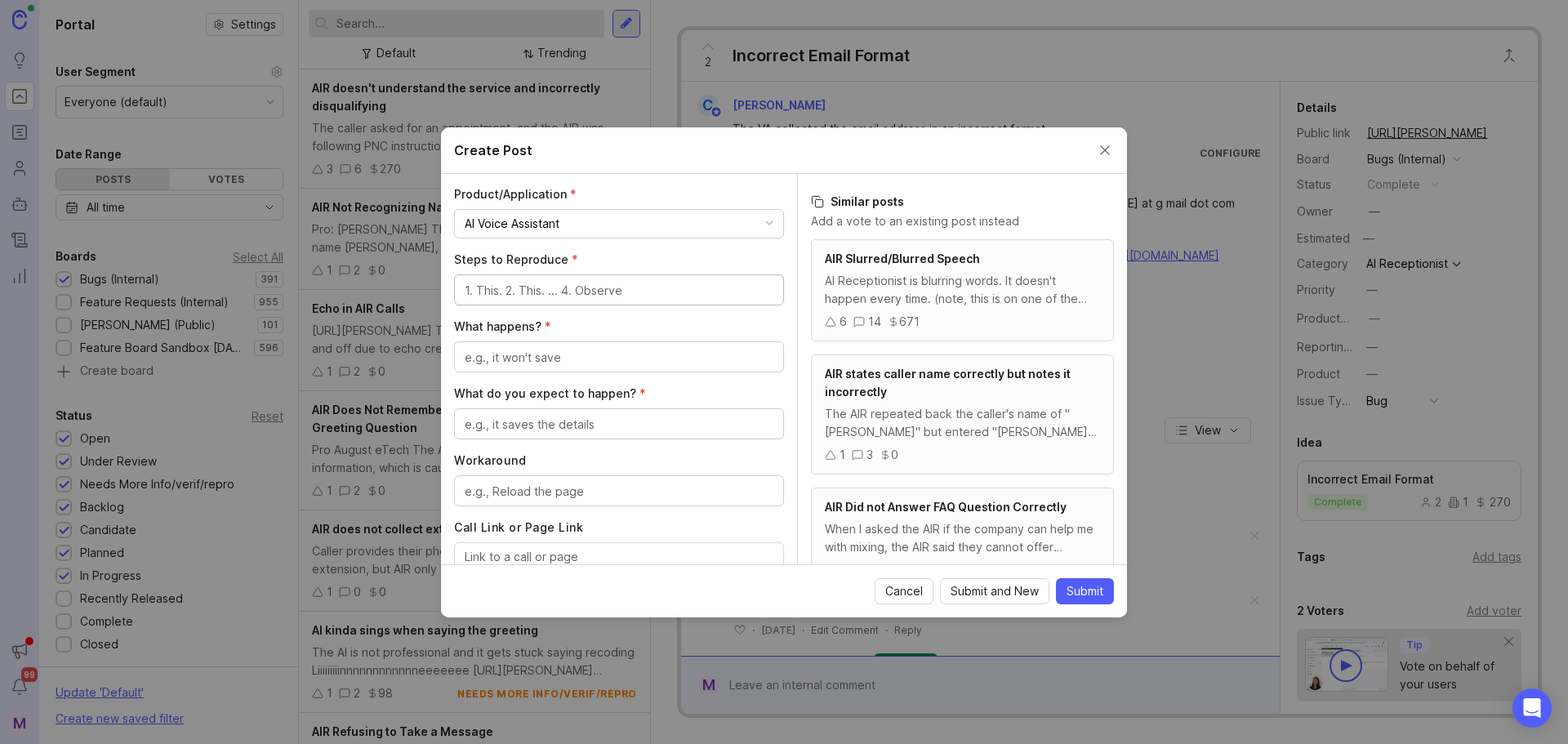
click at [525, 296] on textarea "Steps to Reproduce *" at bounding box center [619, 290] width 309 height 18
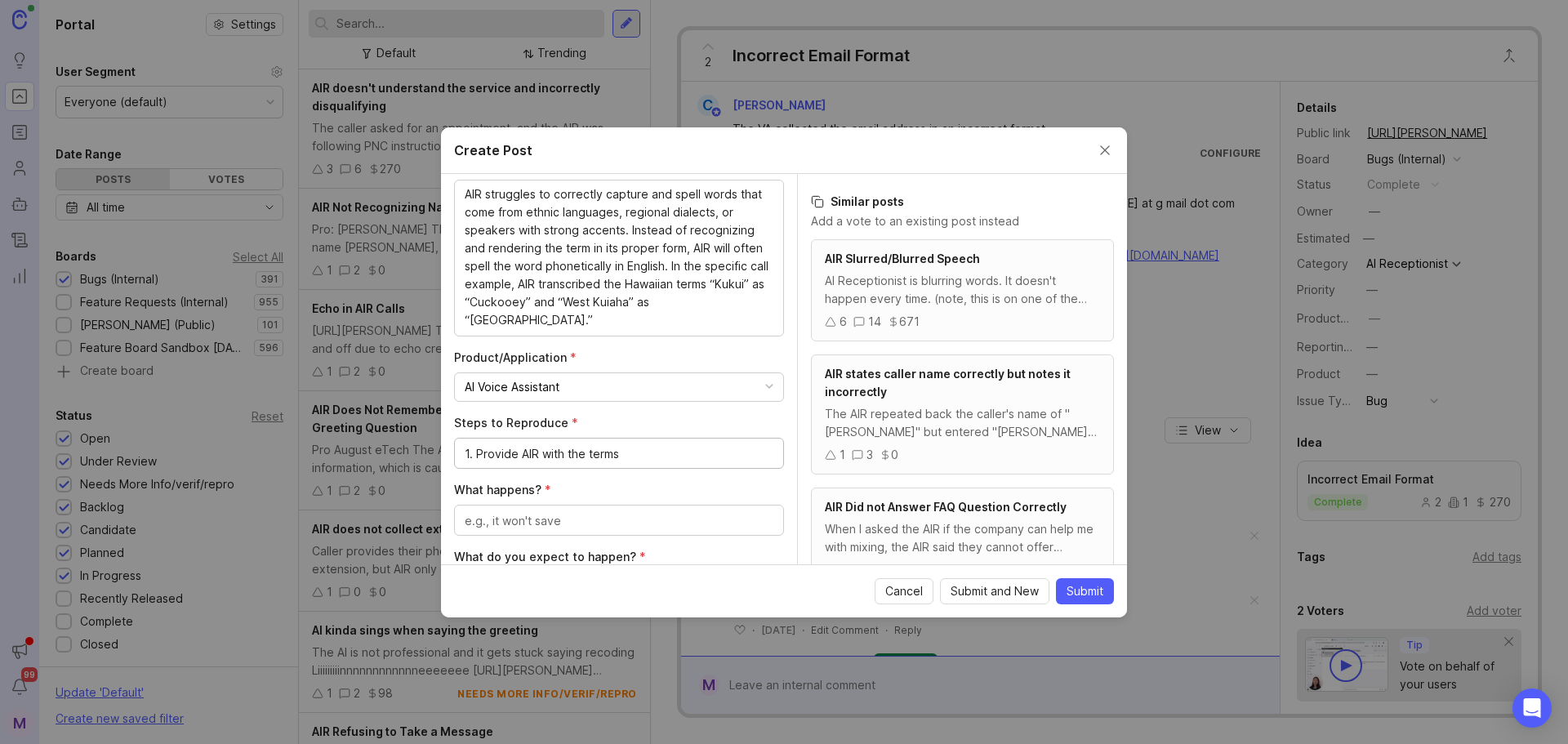
scroll to position [404, 0]
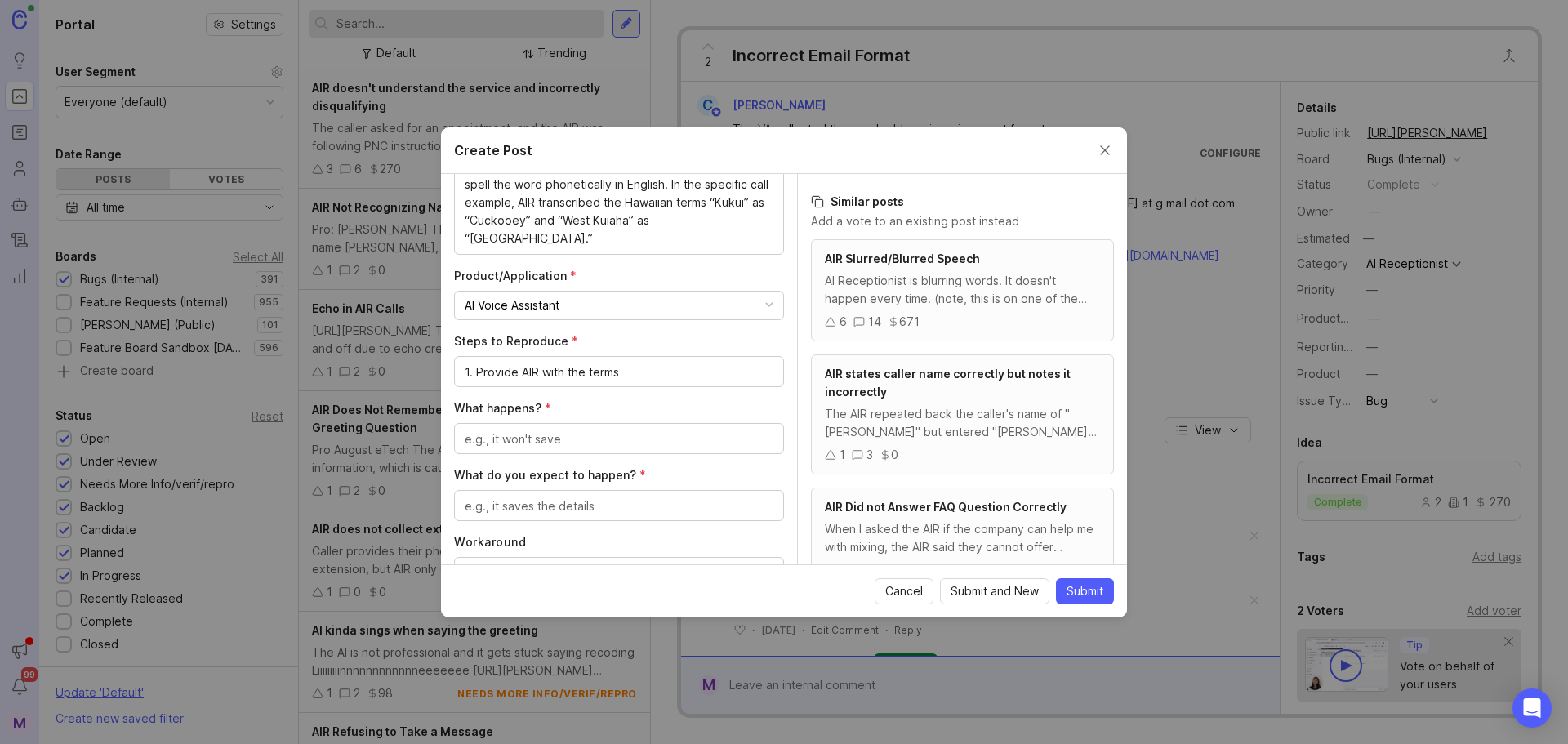
click at [643, 362] on div "1. Provide AIR with the terms" at bounding box center [619, 371] width 330 height 31
drag, startPoint x: 645, startPoint y: 378, endPoint x: 593, endPoint y: 391, distance: 53.6
click at [593, 391] on div "Author * Post as yourself or on behalf of another user M [PERSON_NAME] at [PERS…" at bounding box center [619, 369] width 356 height 391
drag, startPoint x: 532, startPoint y: 221, endPoint x: 503, endPoint y: 221, distance: 29.0
drag, startPoint x: 633, startPoint y: 373, endPoint x: 614, endPoint y: 375, distance: 19.1
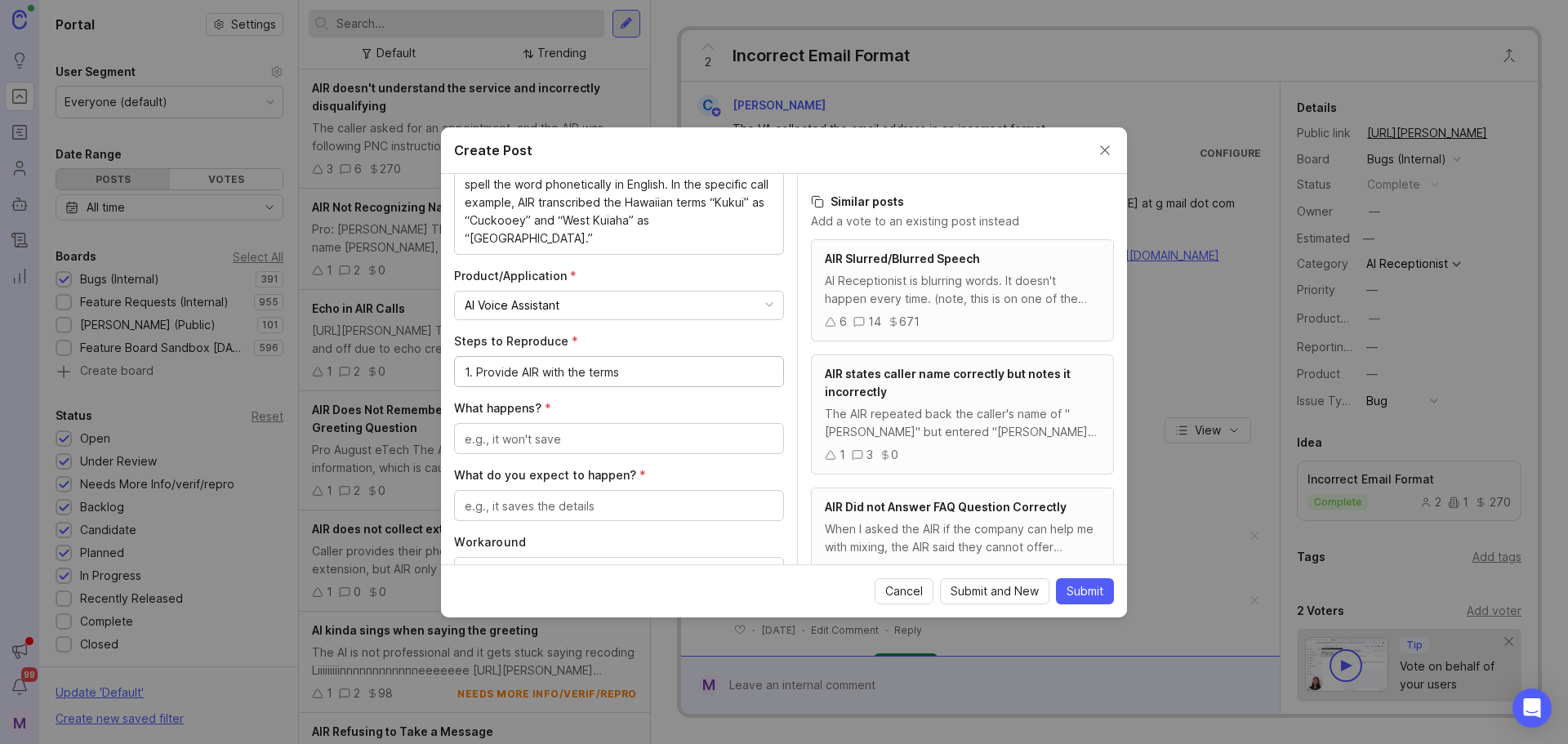
click at [614, 375] on textarea "1. Provide AIR with the terms" at bounding box center [619, 372] width 309 height 18
paste textarea "Kukui"
drag, startPoint x: 617, startPoint y: 370, endPoint x: 480, endPoint y: 370, distance: 137.0
click at [480, 370] on textarea "1. Provide AIR with the term Kukui" at bounding box center [619, 372] width 309 height 18
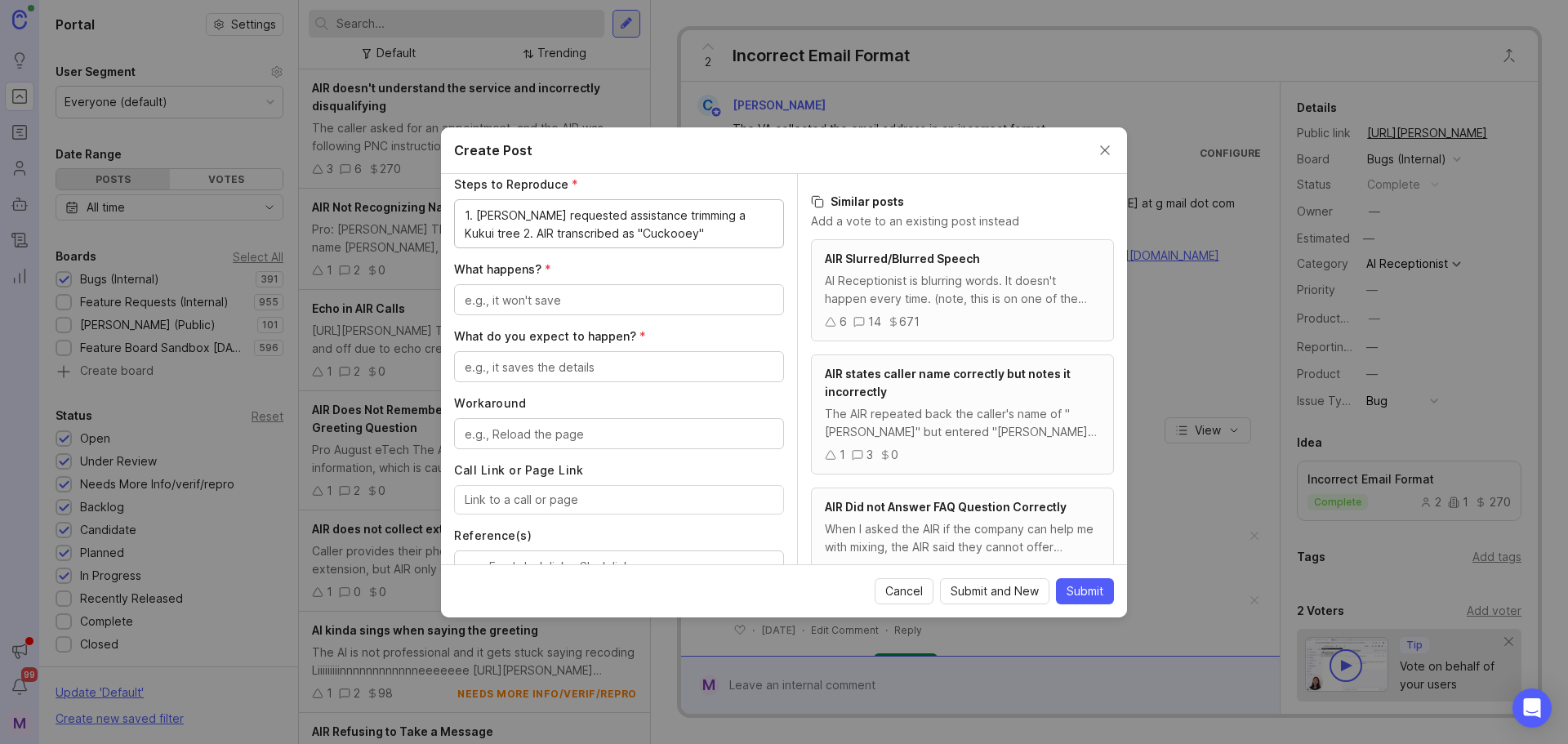
scroll to position [567, 0]
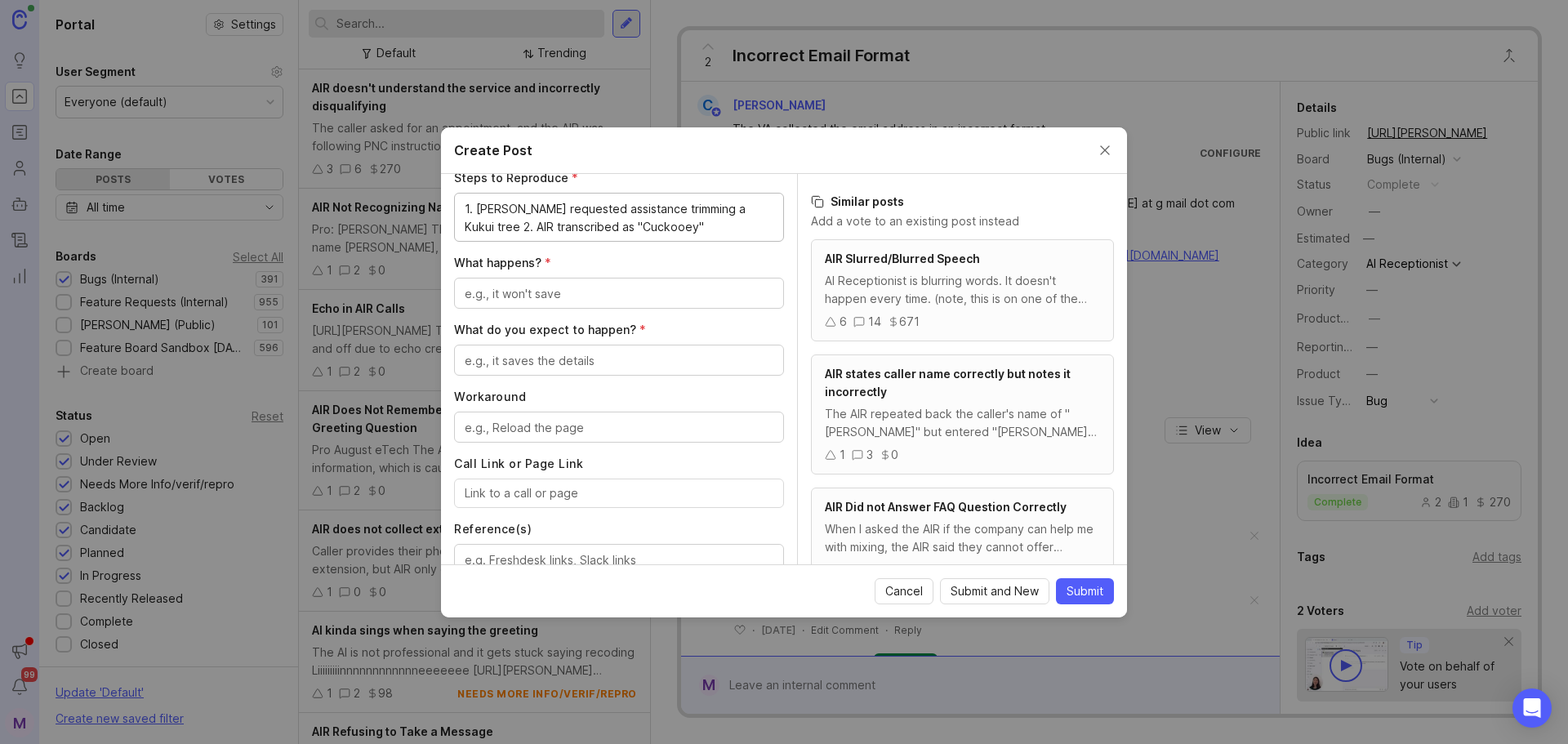
type textarea "1. [PERSON_NAME] requested assistance trimming a Kukui tree 2. AIR transcribed …"
click at [582, 302] on textarea "What happens? *" at bounding box center [619, 294] width 309 height 18
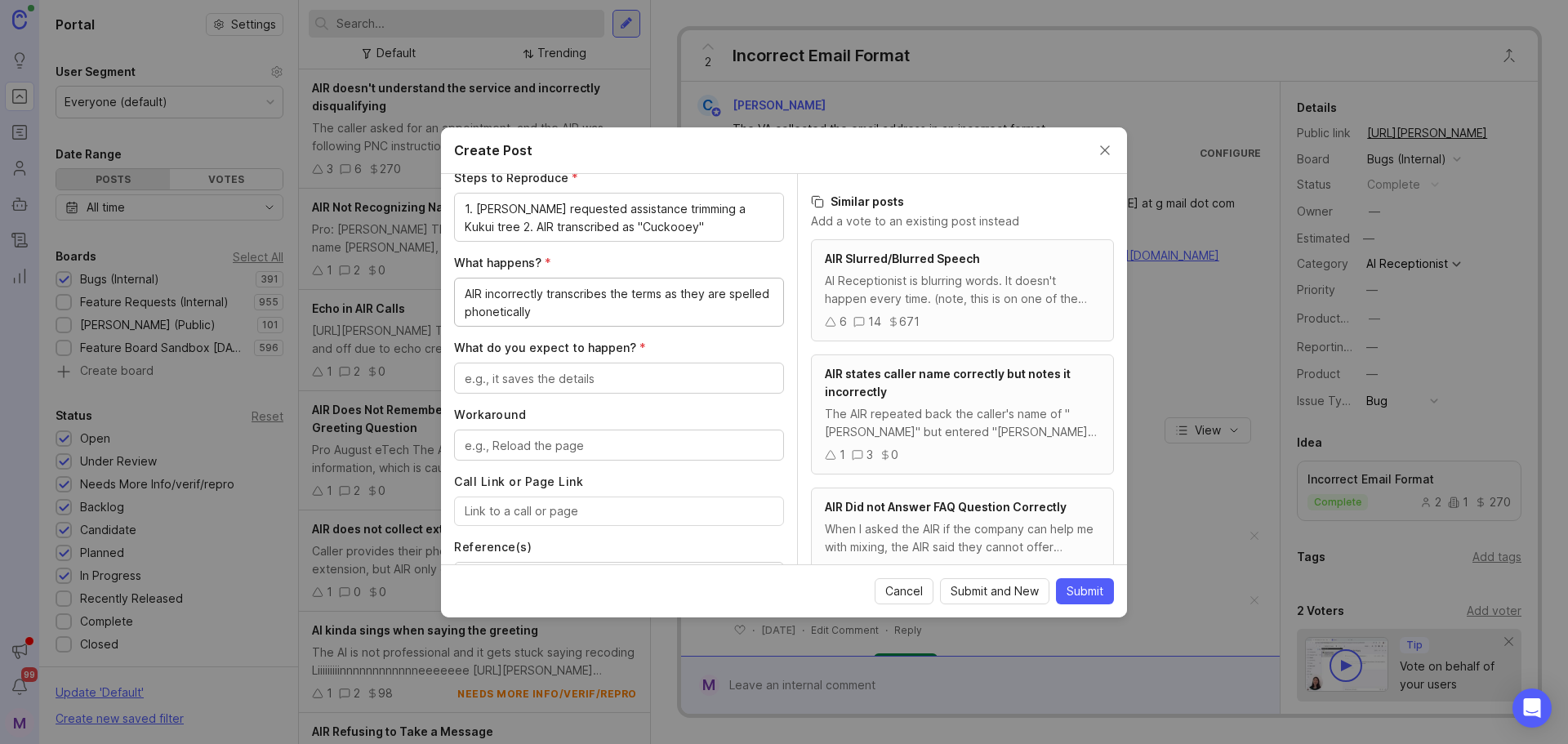
type textarea "AIR incorrectly transcribes the terms as they are spelled phonetically"
click at [561, 385] on textarea "What do you expect to happen? *" at bounding box center [619, 379] width 309 height 18
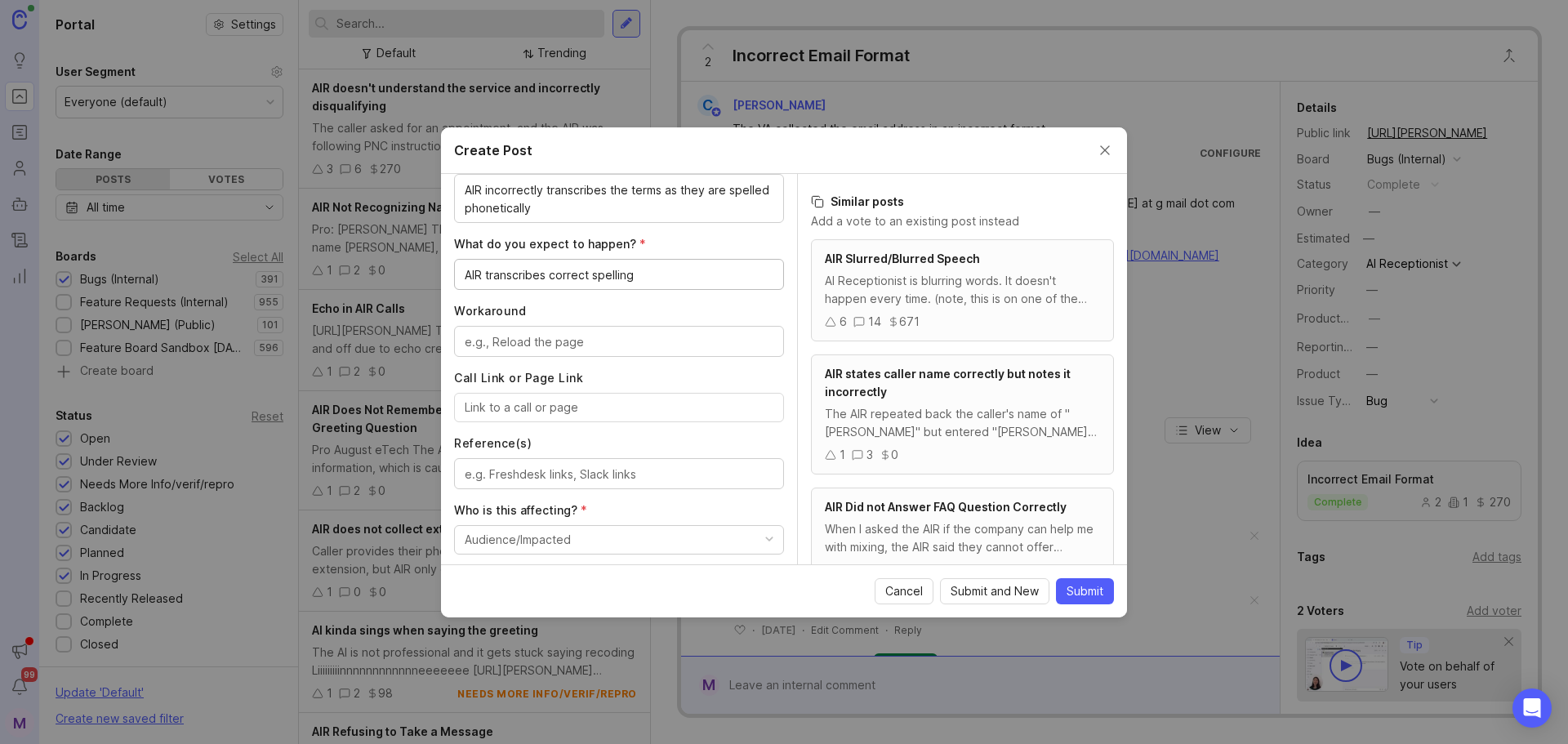
scroll to position [731, 0]
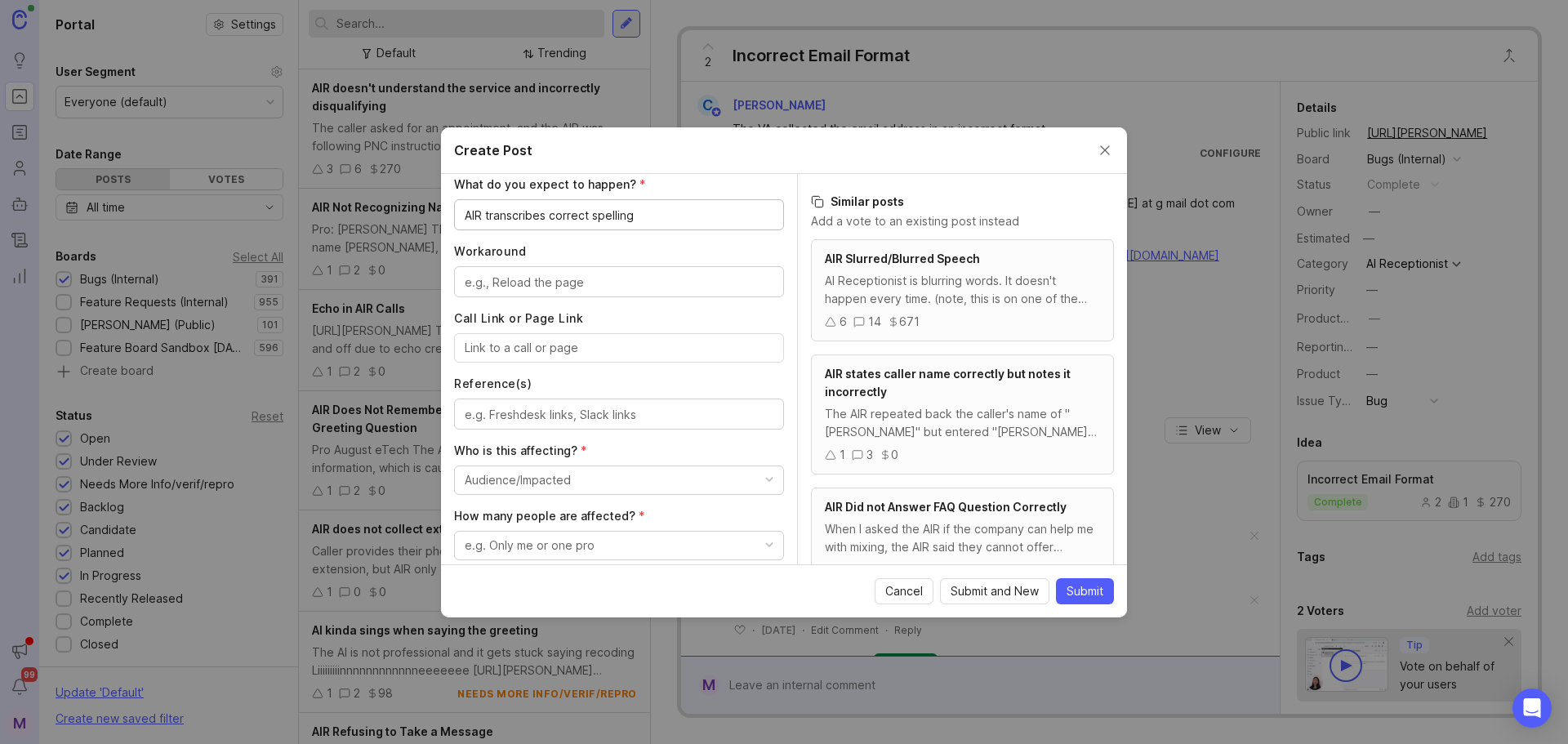
type textarea "AIR transcribes correct spelling"
click at [525, 348] on input "Call Link or Page Link" at bounding box center [619, 348] width 309 height 18
paste input "[URL][PERSON_NAME]"
type input "[URL][PERSON_NAME]"
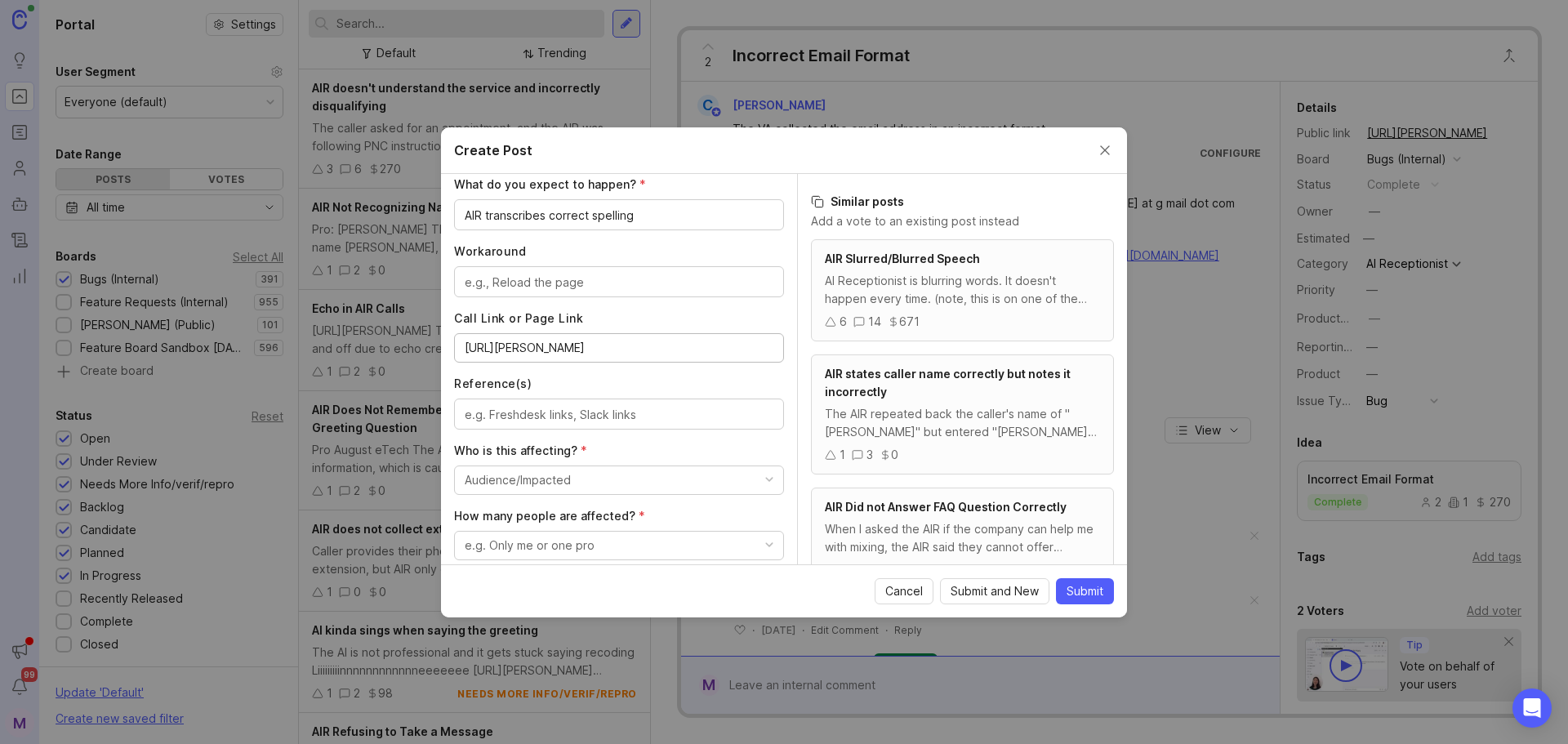
scroll to position [0, 0]
click at [594, 380] on label "Reference(s)" at bounding box center [619, 383] width 330 height 16
click at [594, 406] on textarea "Reference(s)" at bounding box center [619, 414] width 309 height 18
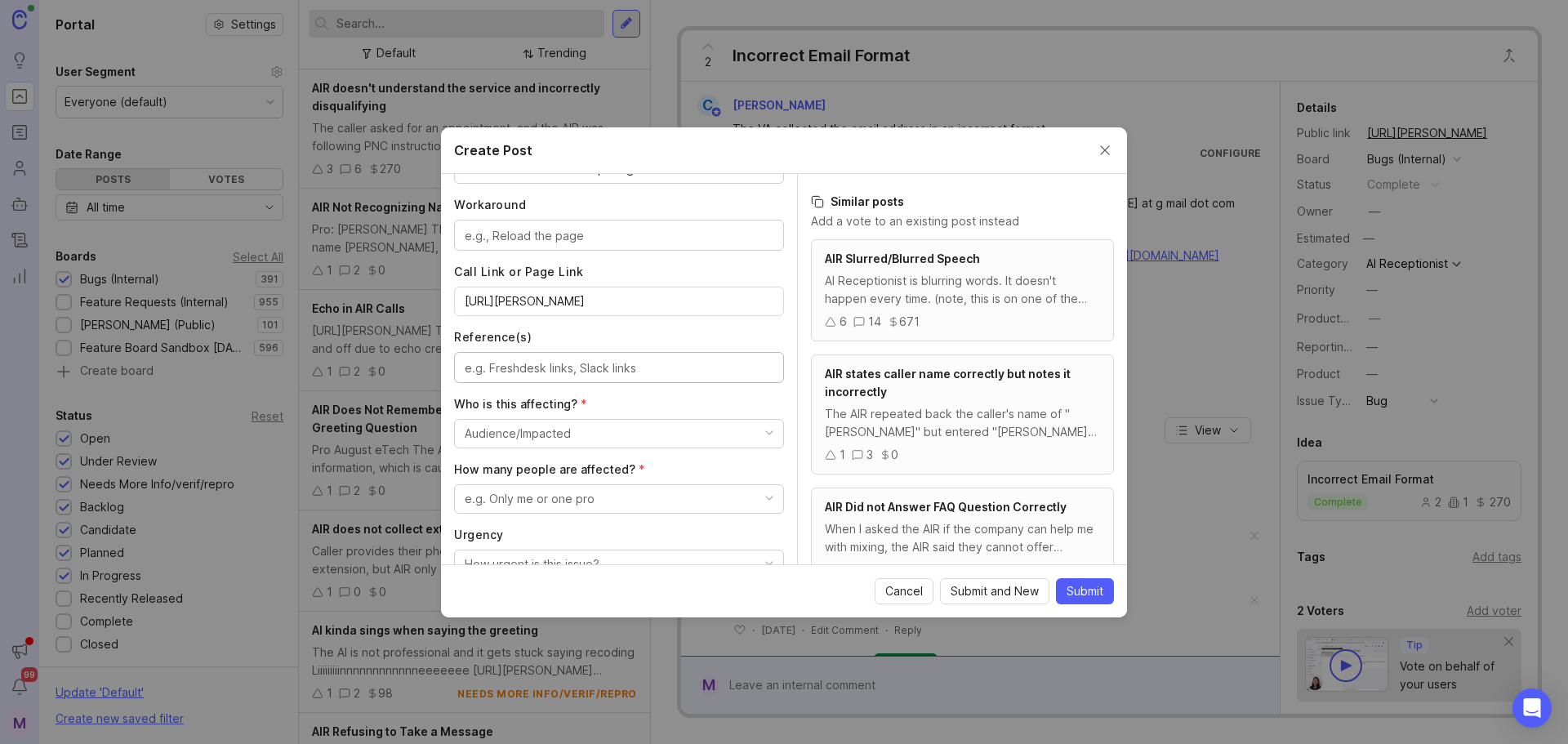
scroll to position [813, 0]
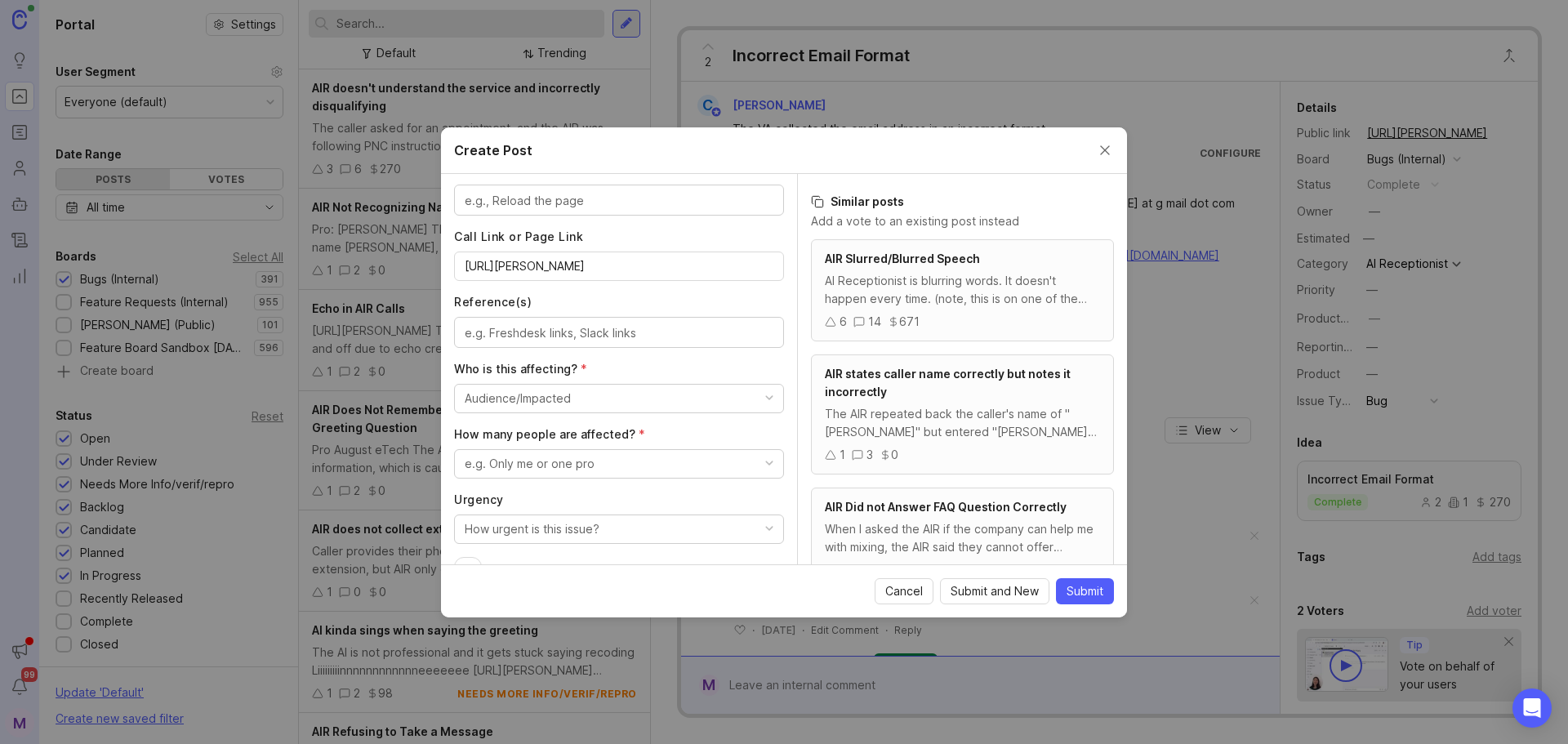
click at [566, 388] on button "Audience/Impacted" at bounding box center [619, 398] width 330 height 29
click at [626, 327] on textarea "Reference(s)" at bounding box center [619, 332] width 309 height 18
click at [553, 328] on textarea "Reference(s)" at bounding box center [619, 332] width 309 height 18
paste textarea "[URL][PERSON_NAME][DOMAIN_NAME]"
type textarea "[URL][PERSON_NAME][DOMAIN_NAME]"
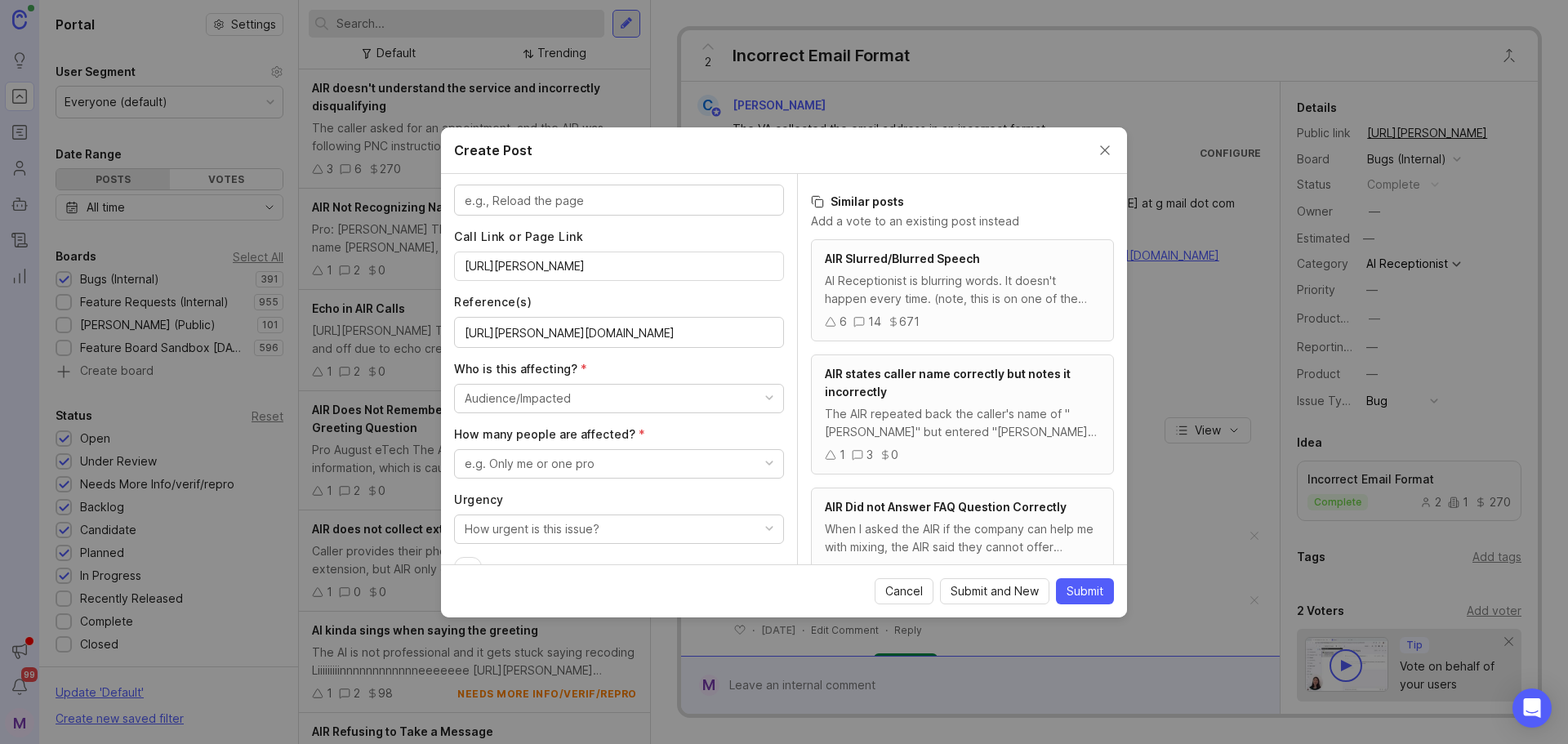
click at [553, 367] on span "Who is this affecting? *" at bounding box center [521, 369] width 133 height 13
click at [573, 396] on button "Audience/Impacted" at bounding box center [619, 398] width 330 height 29
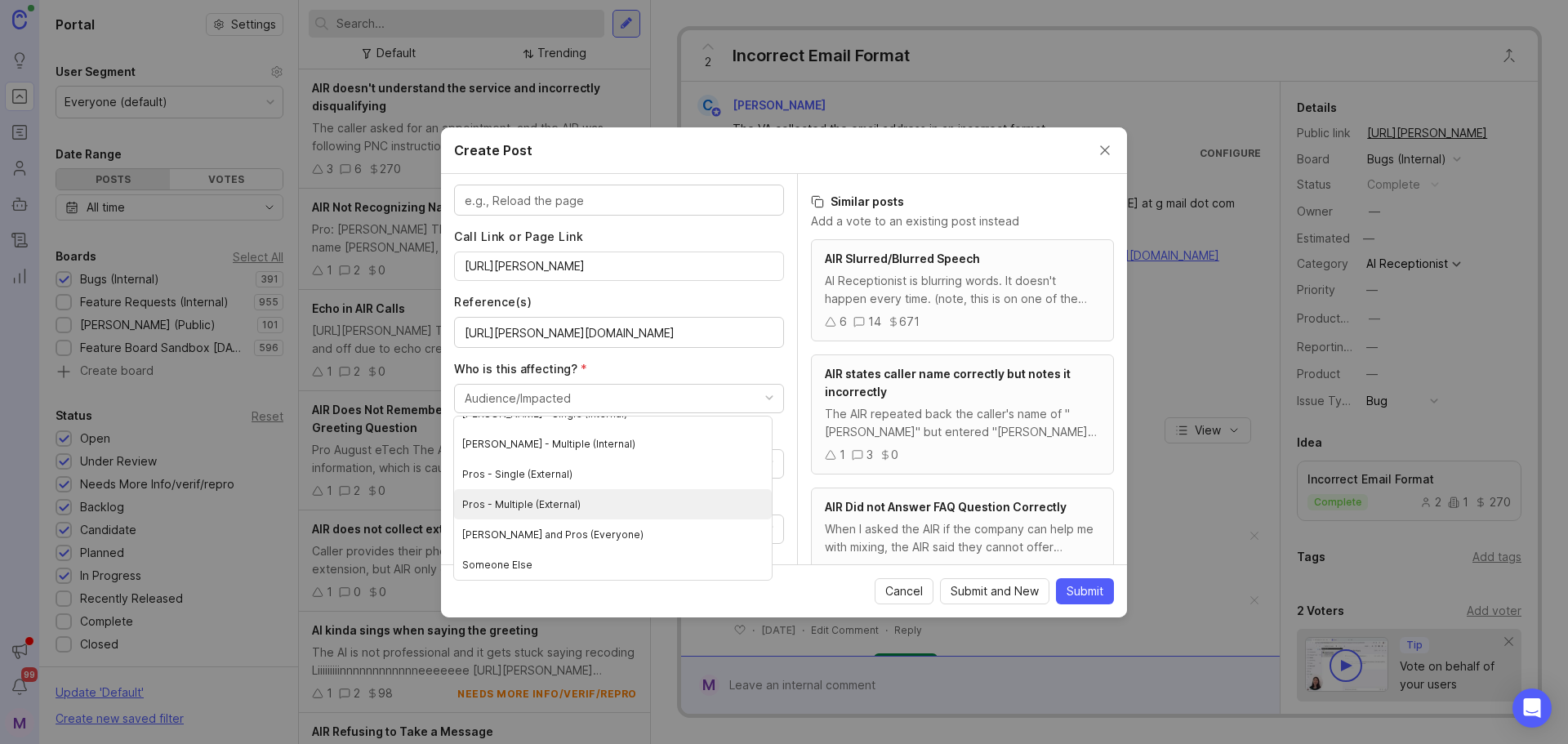
click at [585, 502] on \(External\) "Pros - Multiple (External)" at bounding box center [613, 504] width 317 height 30
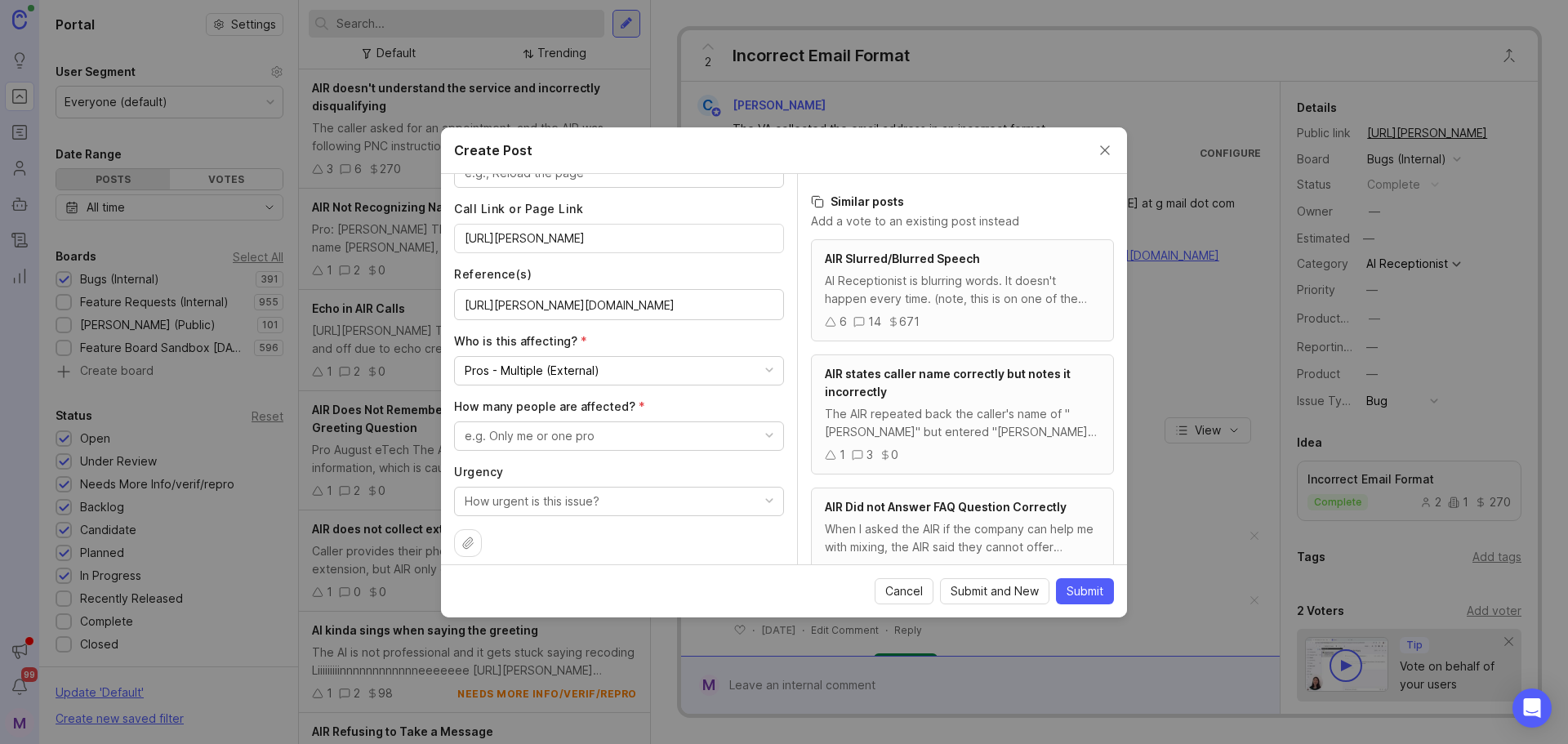
scroll to position [853, 0]
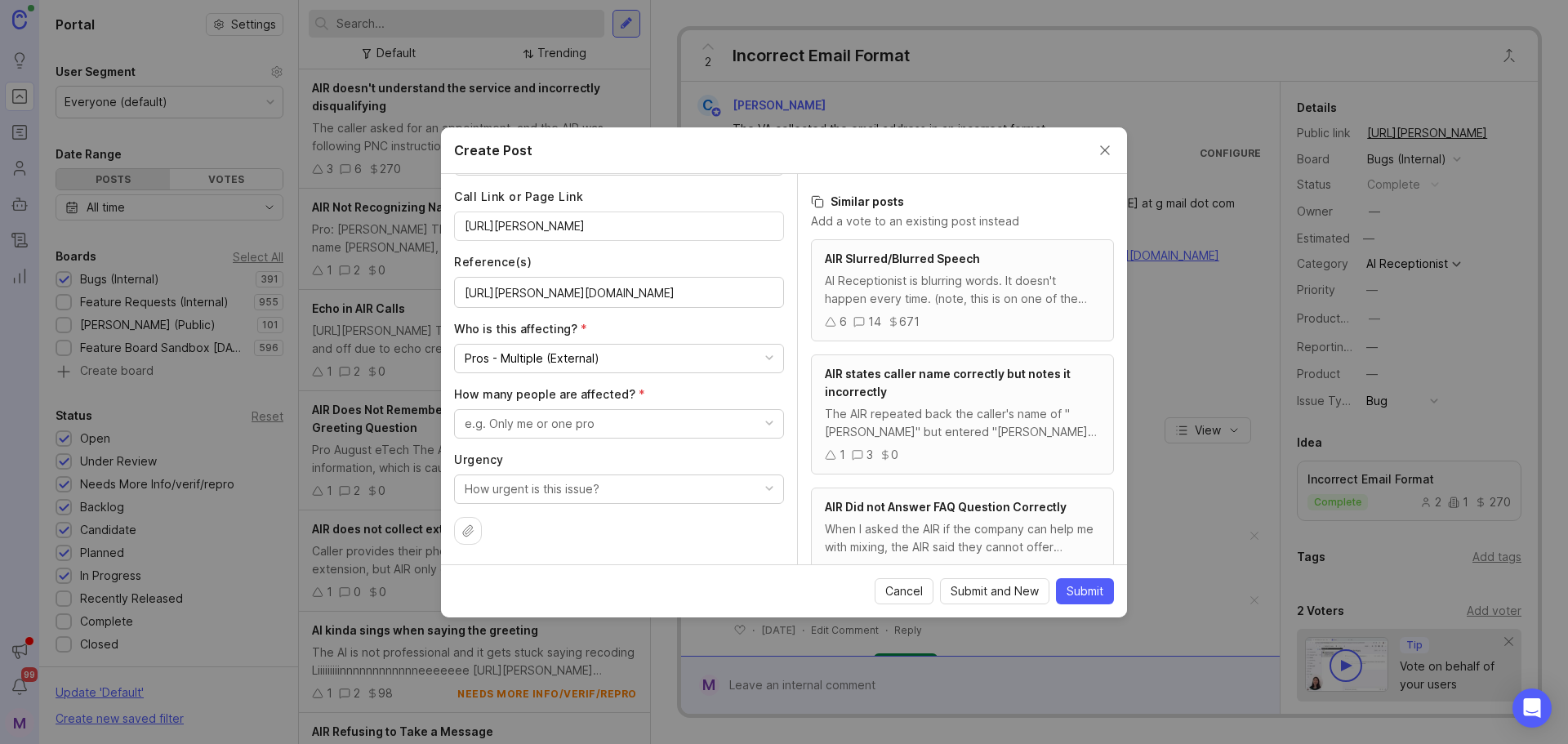
click at [566, 424] on div "e.g. Only me or one pro" at bounding box center [529, 423] width 130 height 18
click at [577, 520] on people "A few people" at bounding box center [613, 518] width 317 height 30
click at [532, 493] on div "How urgent is this issue?" at bounding box center [532, 489] width 135 height 18
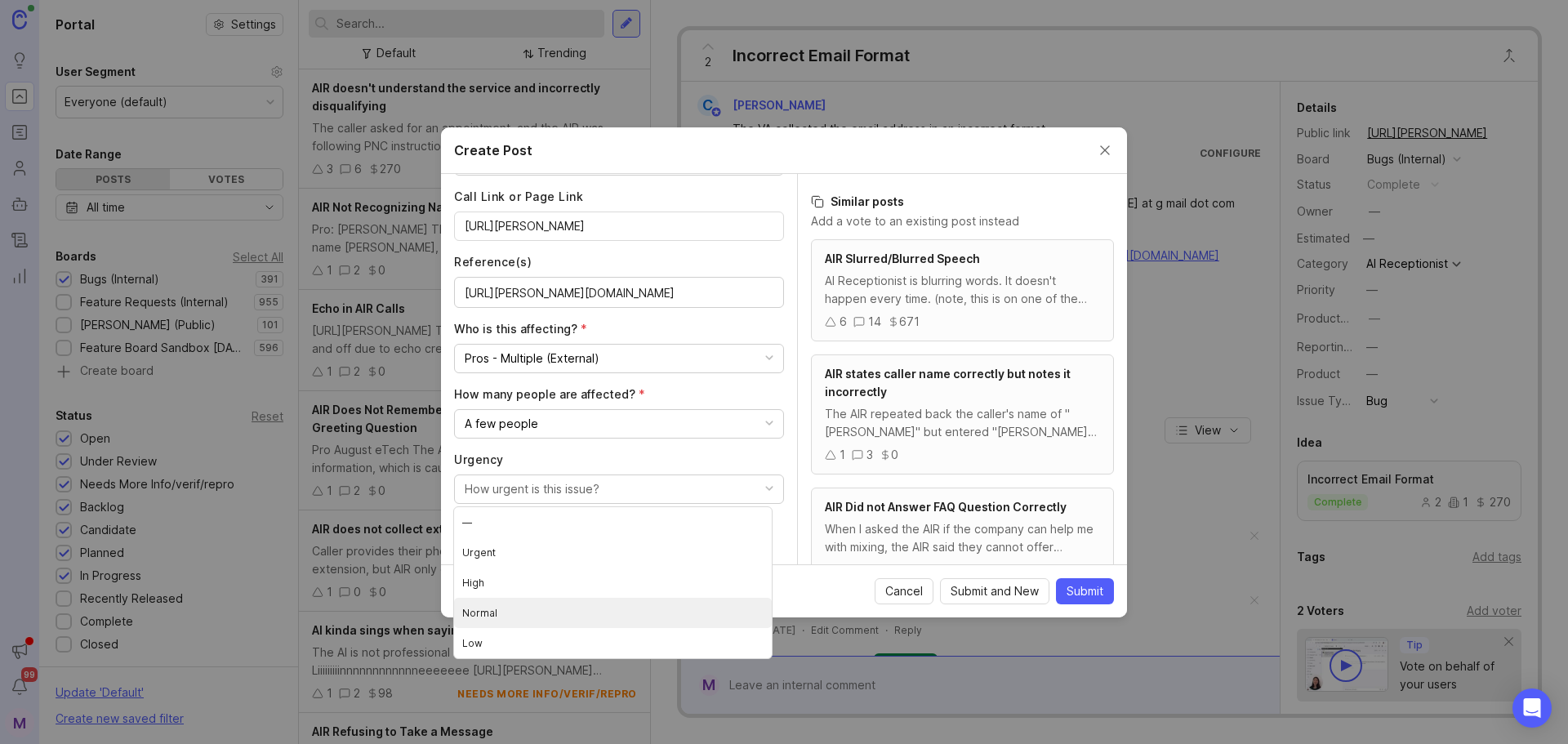
click at [545, 603] on li "Normal" at bounding box center [613, 613] width 317 height 30
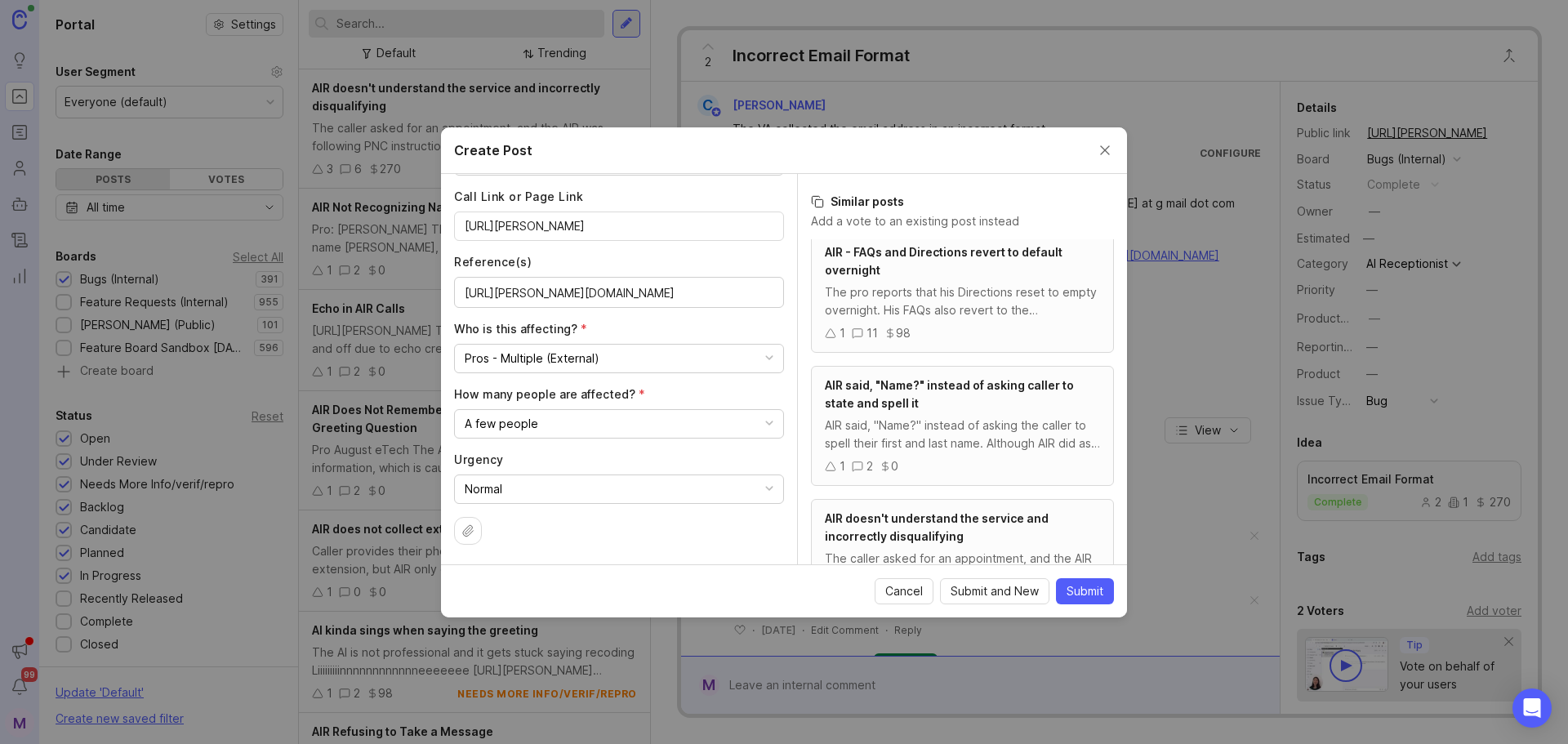
scroll to position [408, 0]
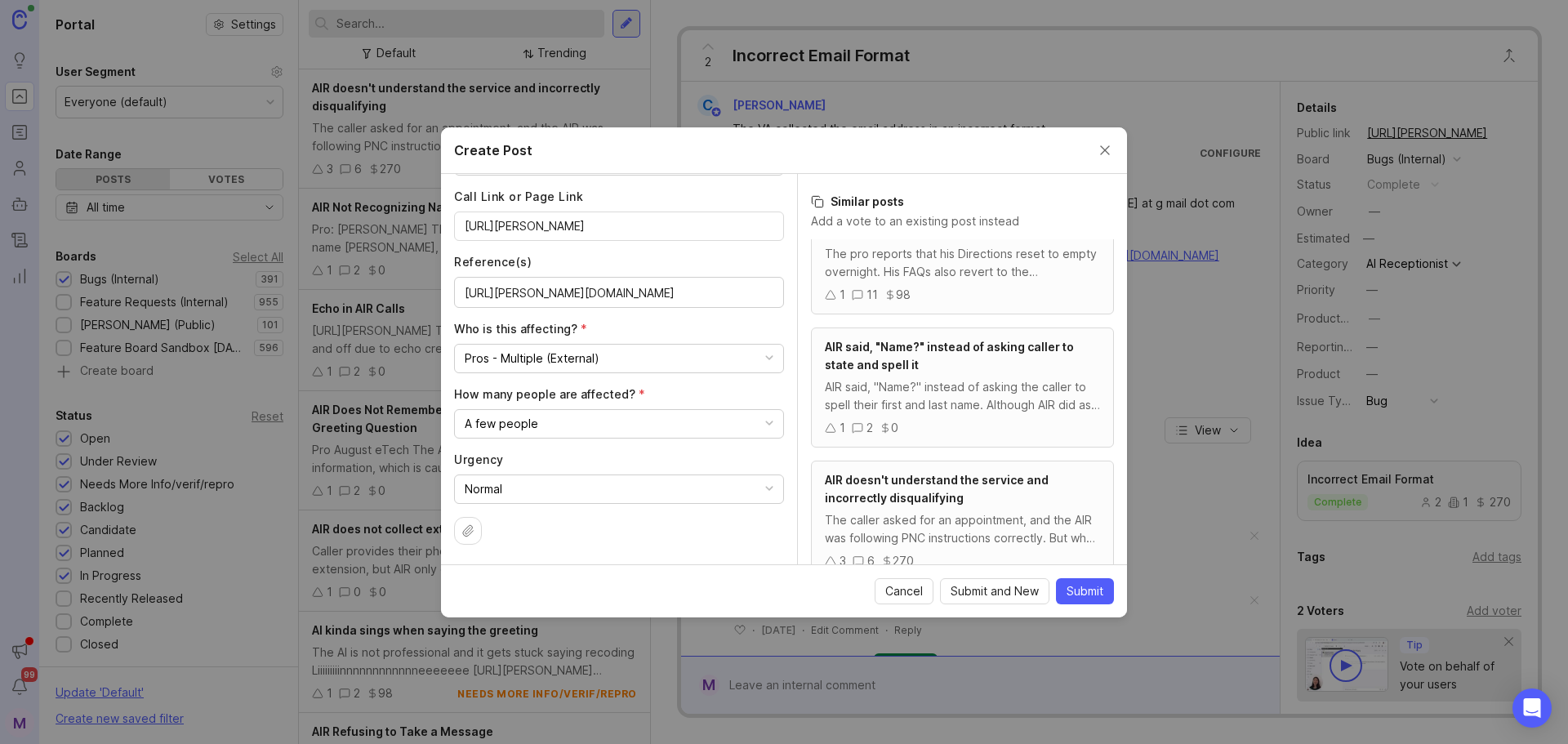
click at [1084, 583] on span "Submit" at bounding box center [1085, 591] width 37 height 16
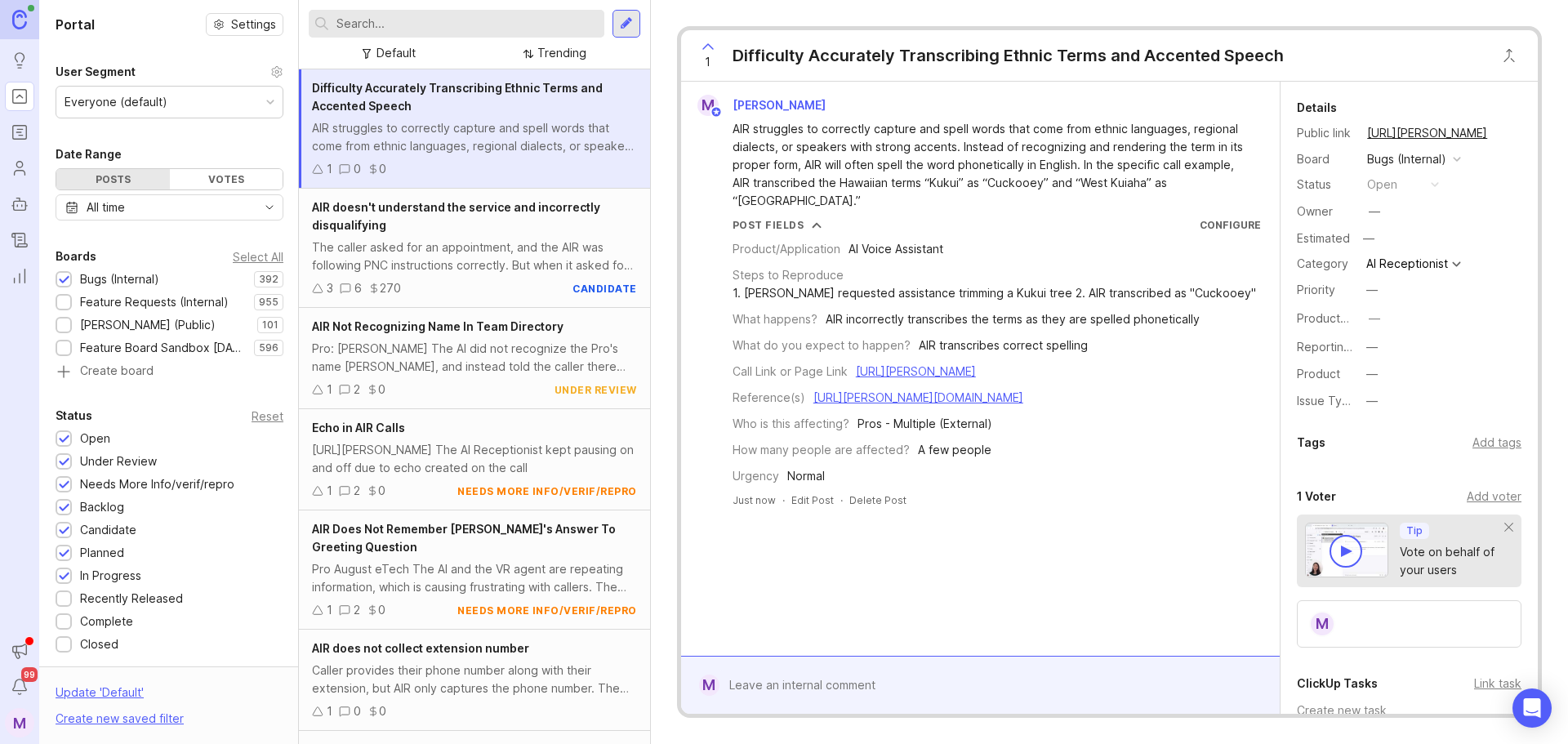
click at [947, 215] on div "M [PERSON_NAME] AIR struggles to correctly capture and spell words that come fr…" at bounding box center [981, 301] width 586 height 412
click at [389, 14] on input "text" at bounding box center [467, 23] width 262 height 18
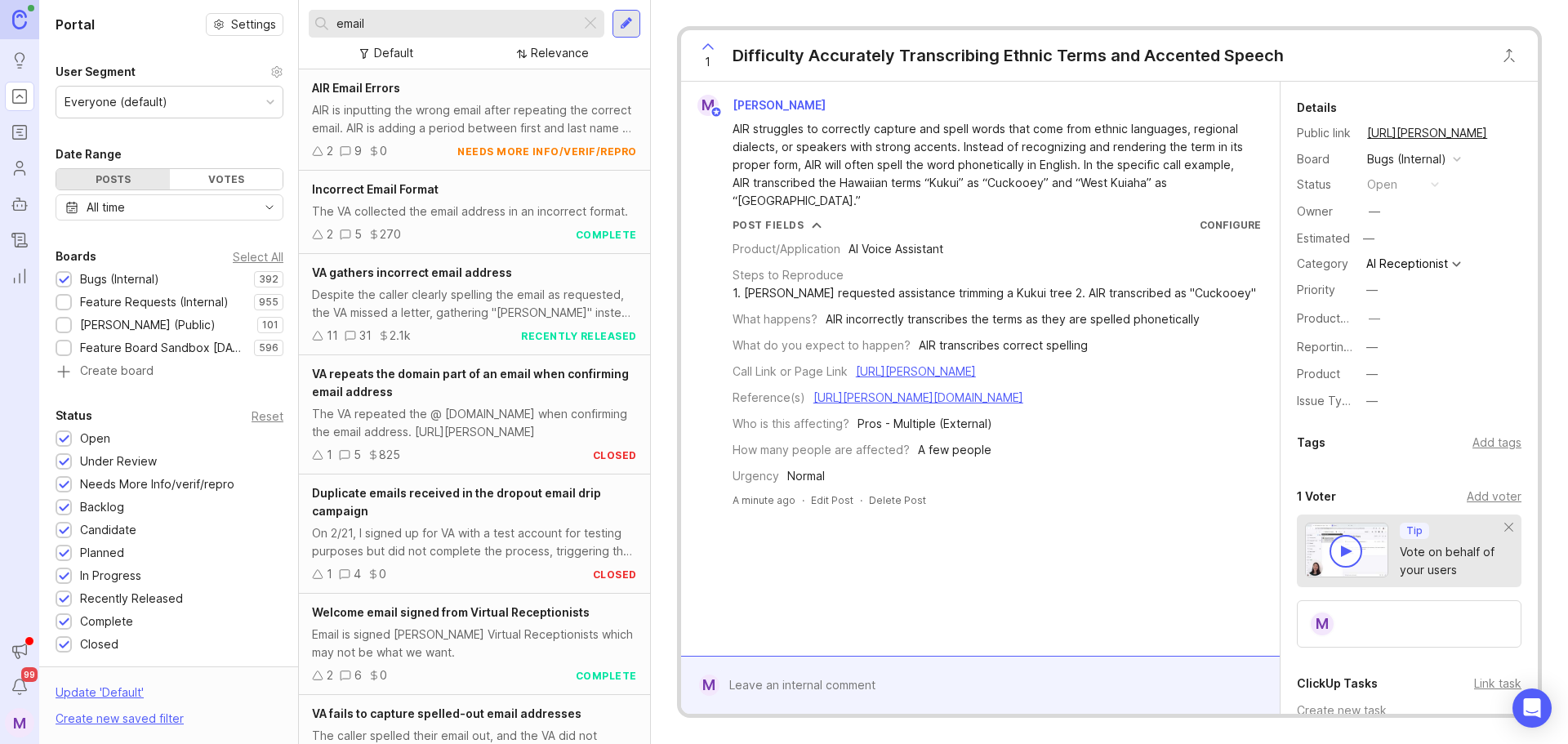
type input "email"
click at [472, 105] on div "AIR is inputting the wrong email after repeating the correct email. AIR is addi…" at bounding box center [475, 119] width 325 height 36
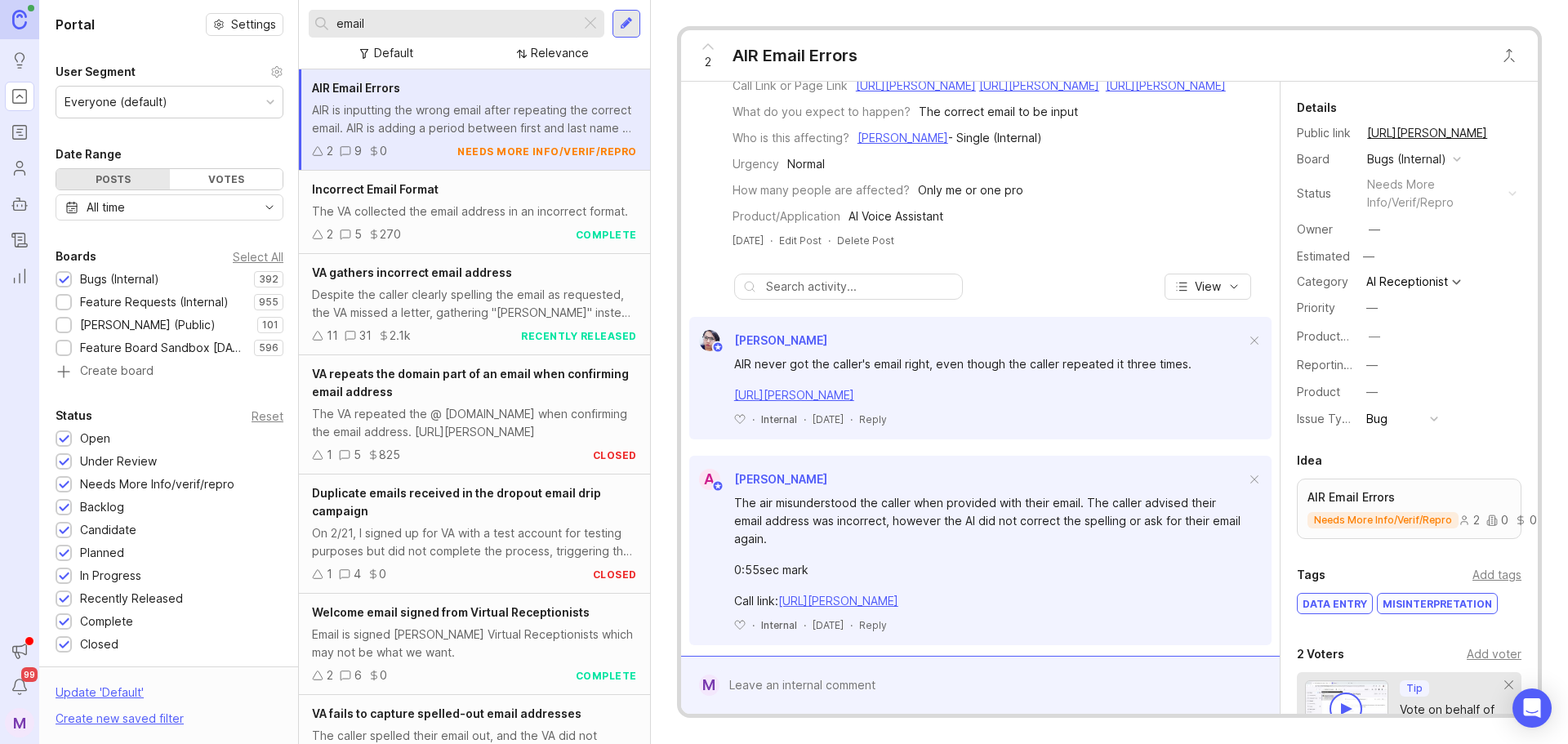
scroll to position [163, 0]
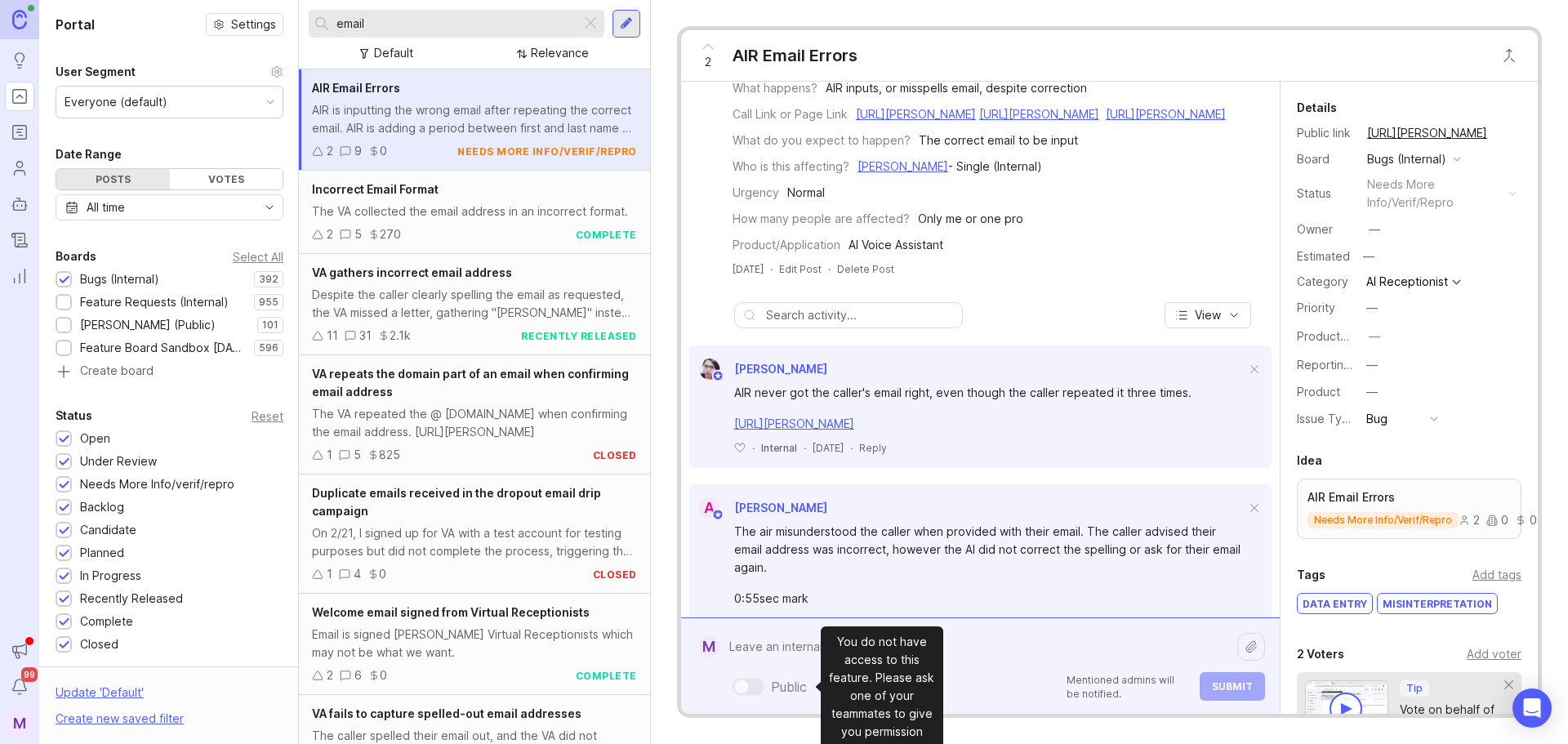
click at [757, 678] on div "Public Mentioned admins will be notified. Submit" at bounding box center [992, 666] width 545 height 69
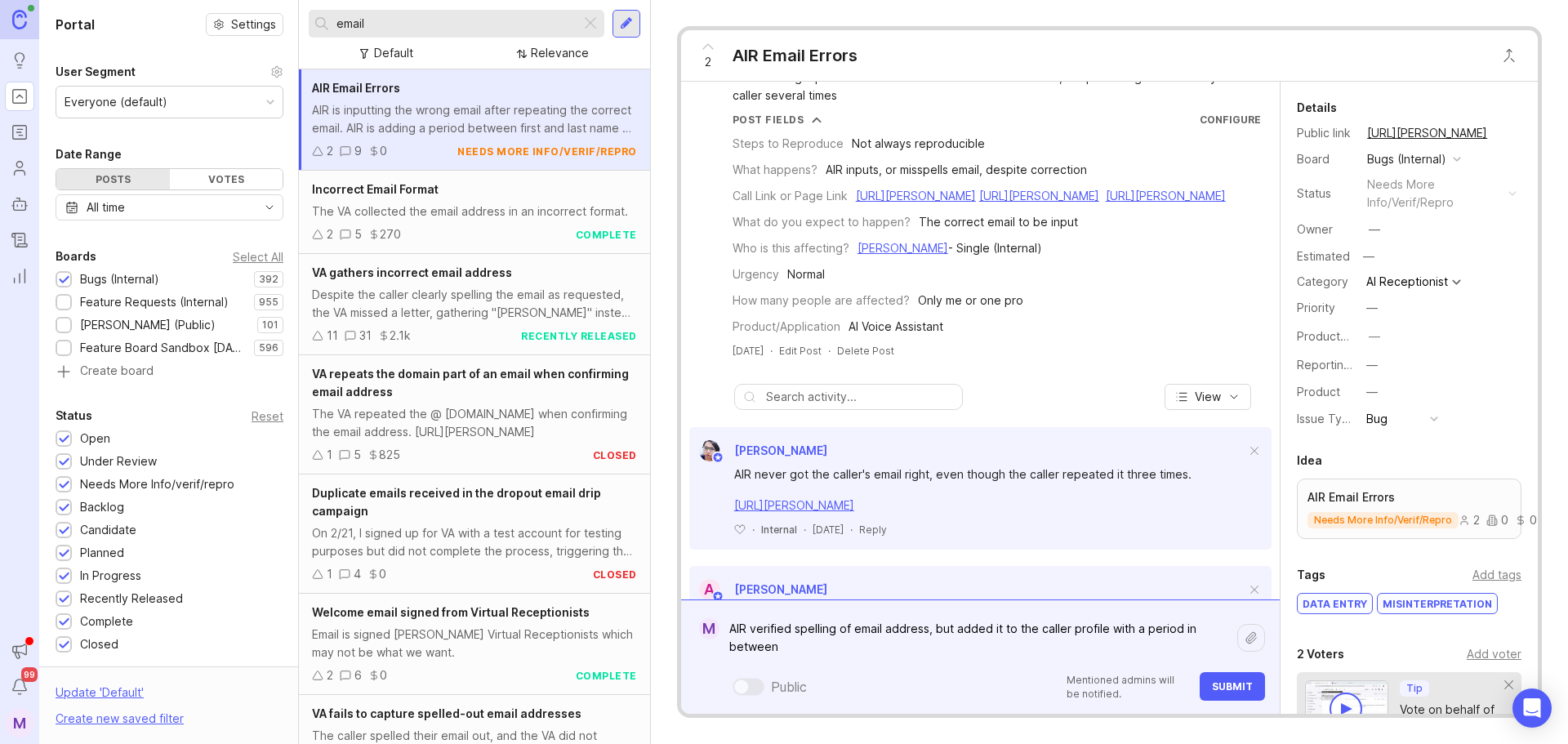
scroll to position [0, 0]
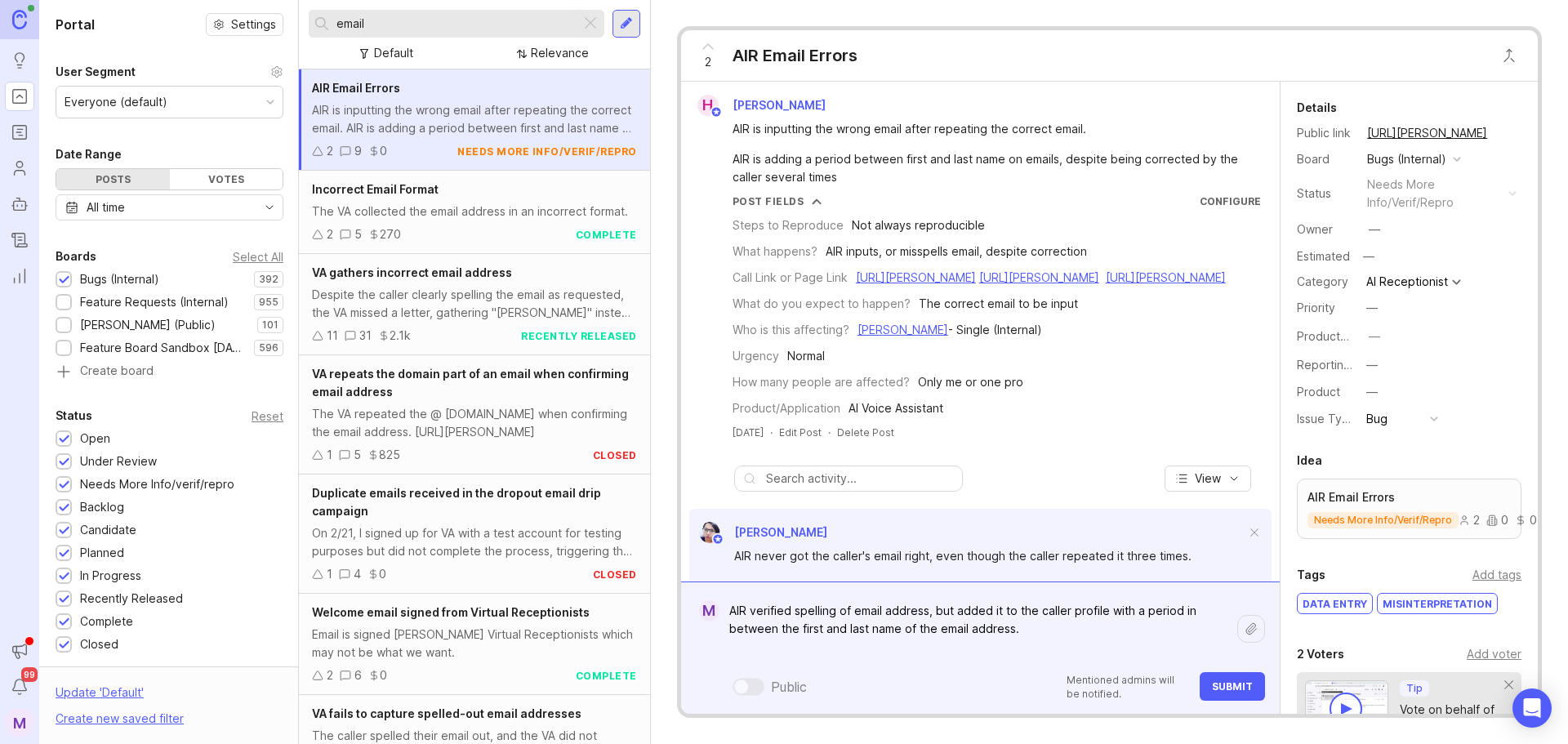
paste textarea "[URL][PERSON_NAME]"
type textarea "AIR verified spelling of email address, but added it to the caller profile with…"
click at [1223, 684] on span "Submit" at bounding box center [1232, 686] width 41 height 13
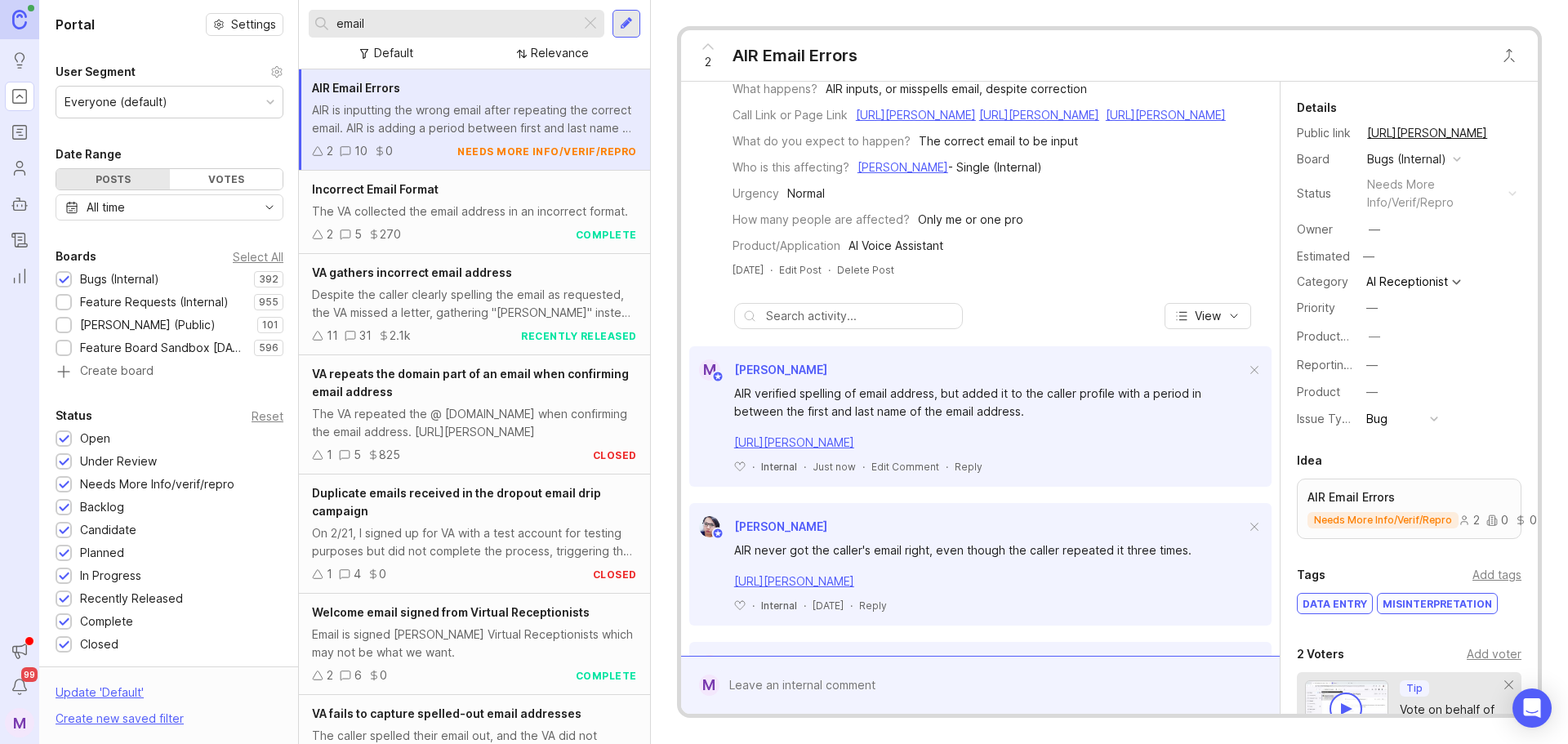
scroll to position [163, 0]
